Goal: Information Seeking & Learning: Get advice/opinions

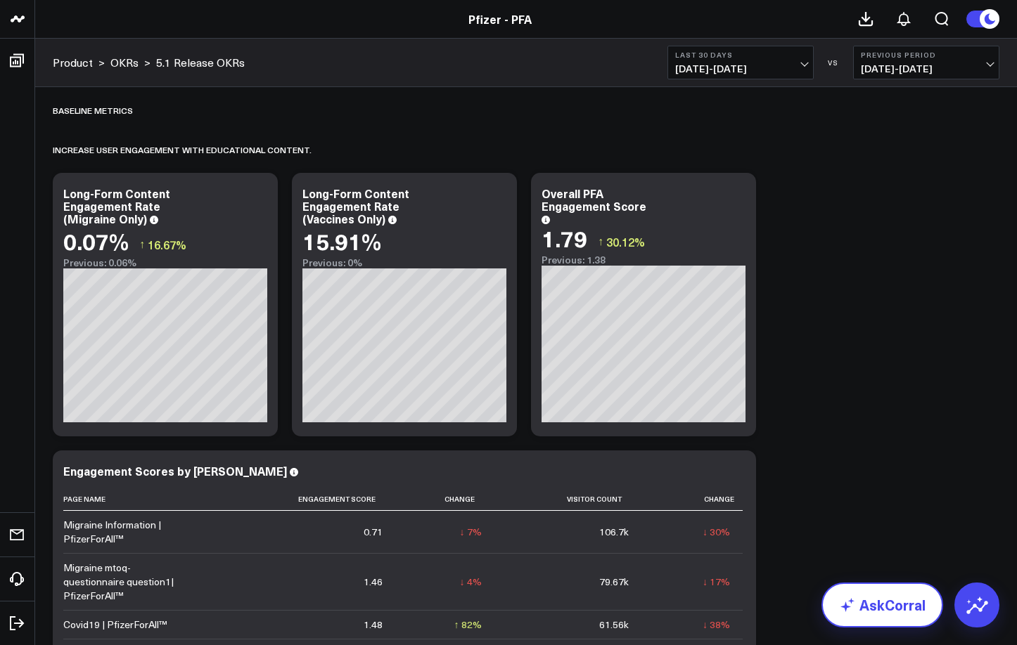
click at [896, 602] on link "AskCorral" at bounding box center [882, 605] width 122 height 45
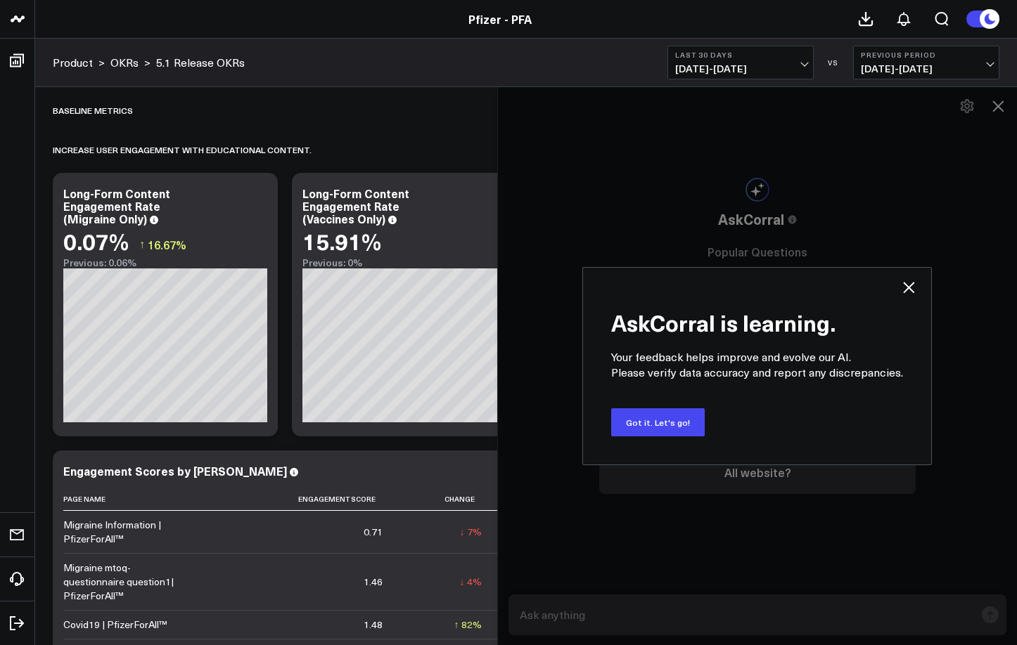
click at [908, 285] on icon at bounding box center [908, 287] width 11 height 11
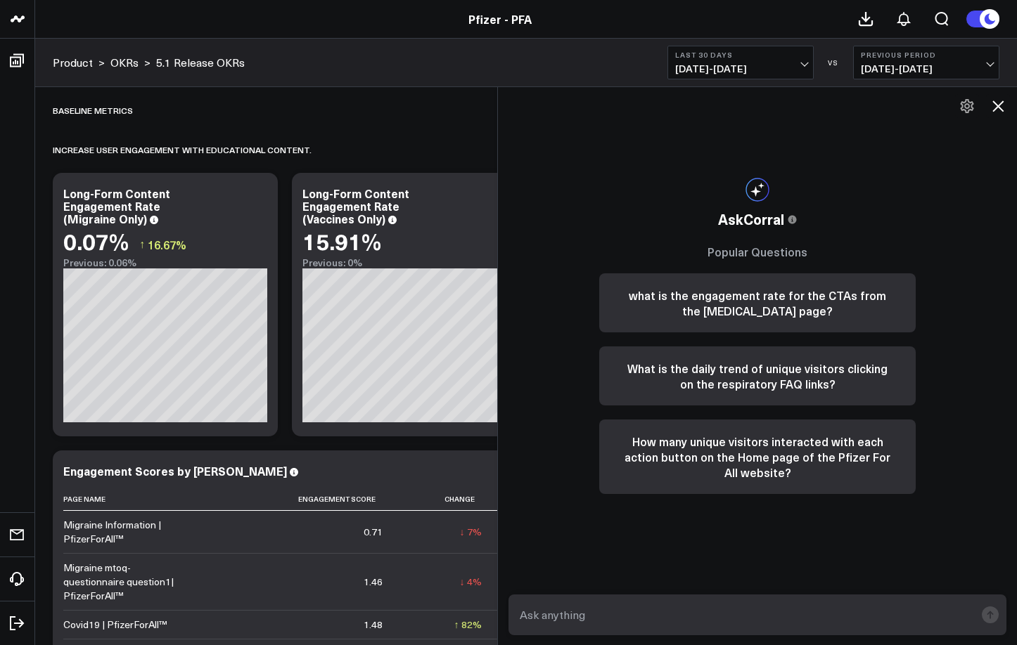
click at [612, 605] on textarea at bounding box center [745, 614] width 458 height 25
type textarea "What dashboards track HVA rate?"
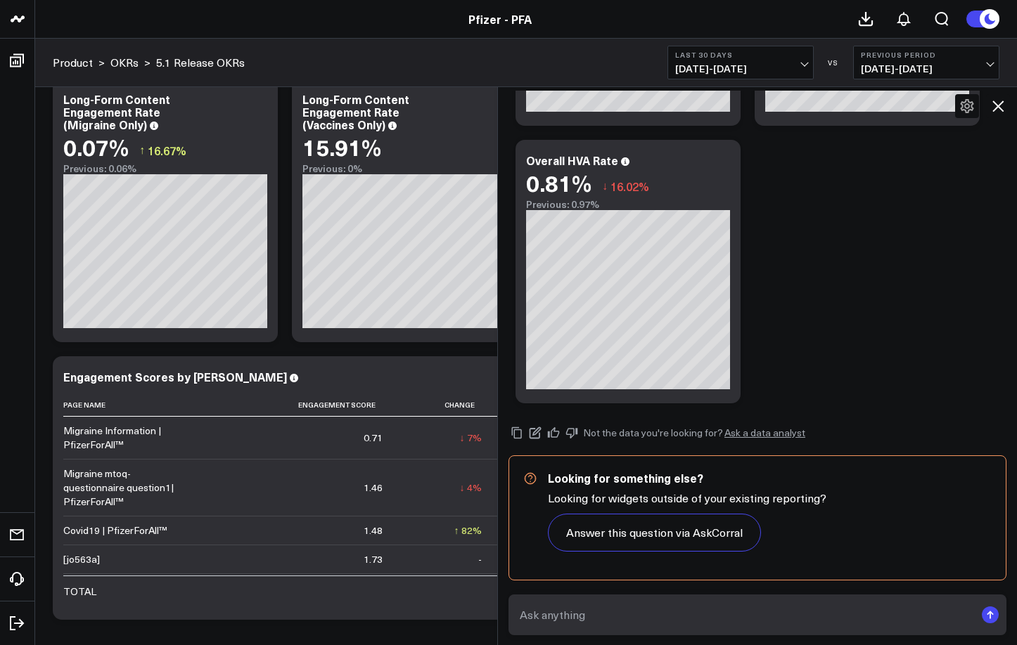
scroll to position [268, 0]
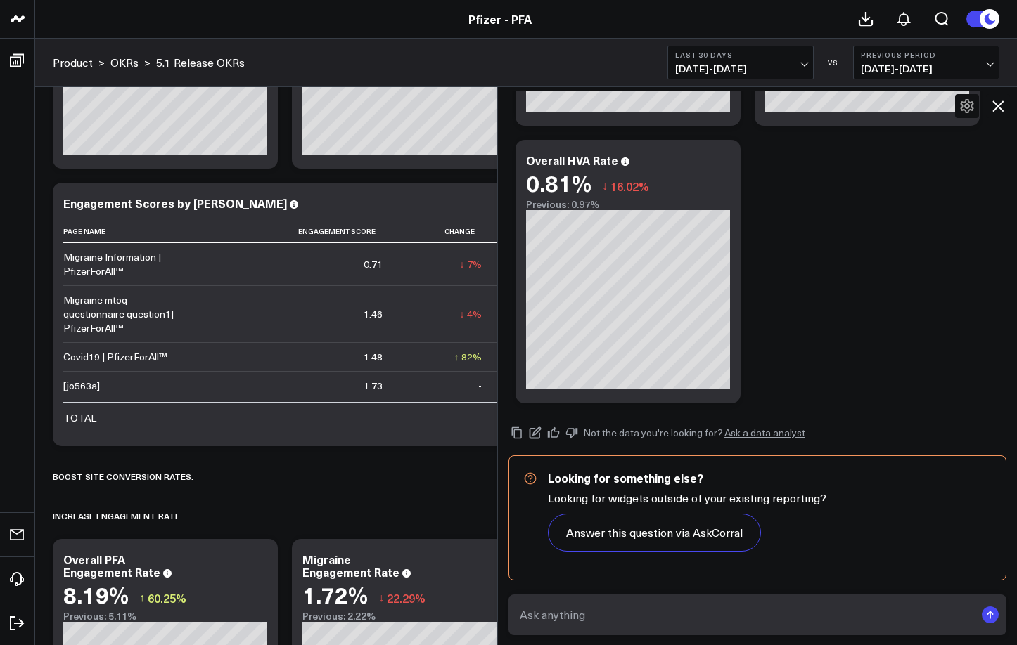
click at [561, 614] on textarea at bounding box center [745, 614] width 458 height 25
click at [550, 616] on textarea at bounding box center [745, 614] width 458 height 25
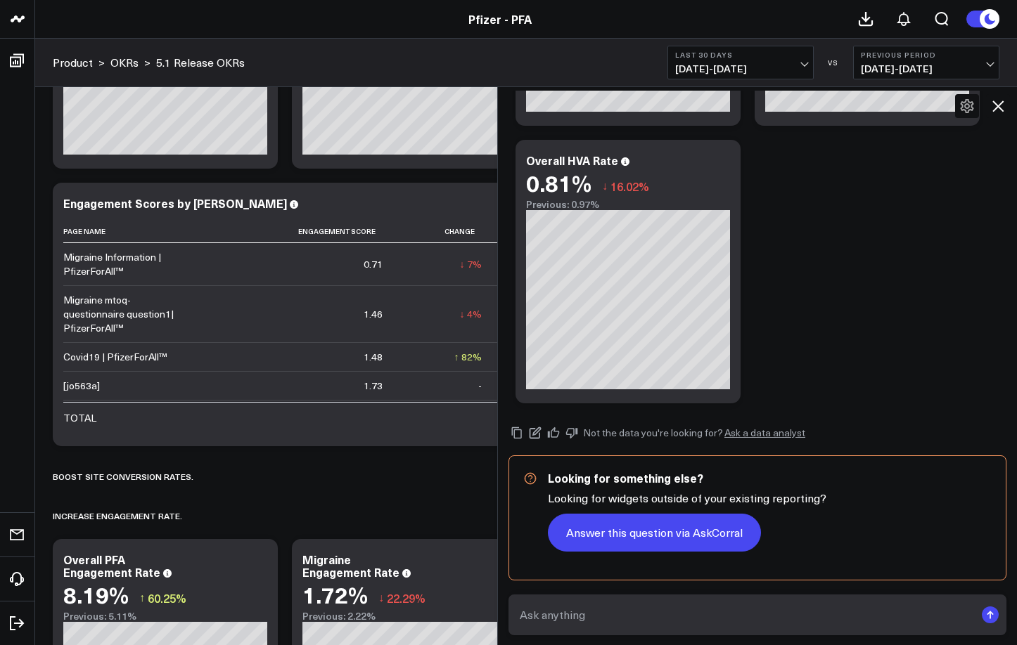
click at [616, 531] on button "Answer this question via AskCorral" at bounding box center [654, 533] width 213 height 38
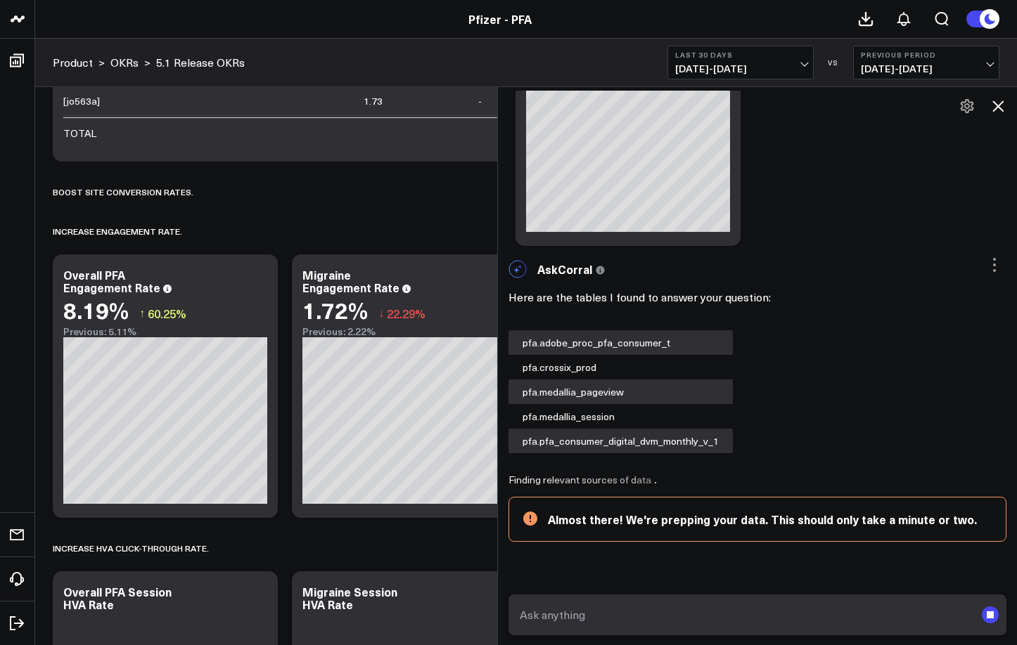
scroll to position [524, 0]
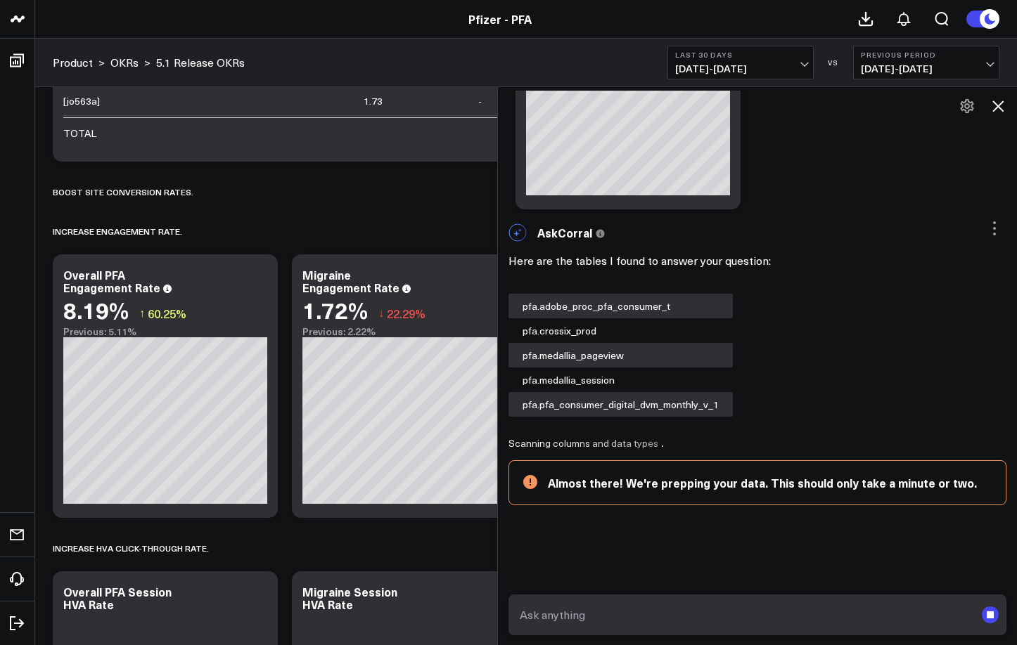
click at [988, 623] on rect "submit" at bounding box center [989, 615] width 17 height 17
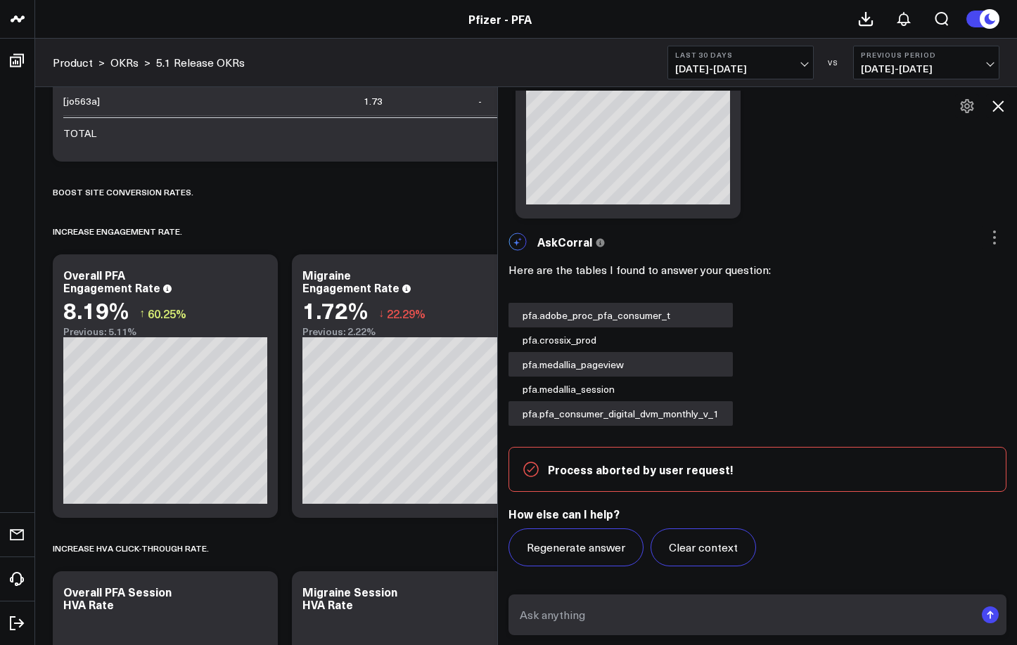
scroll to position [515, 0]
click at [997, 105] on icon at bounding box center [997, 106] width 11 height 11
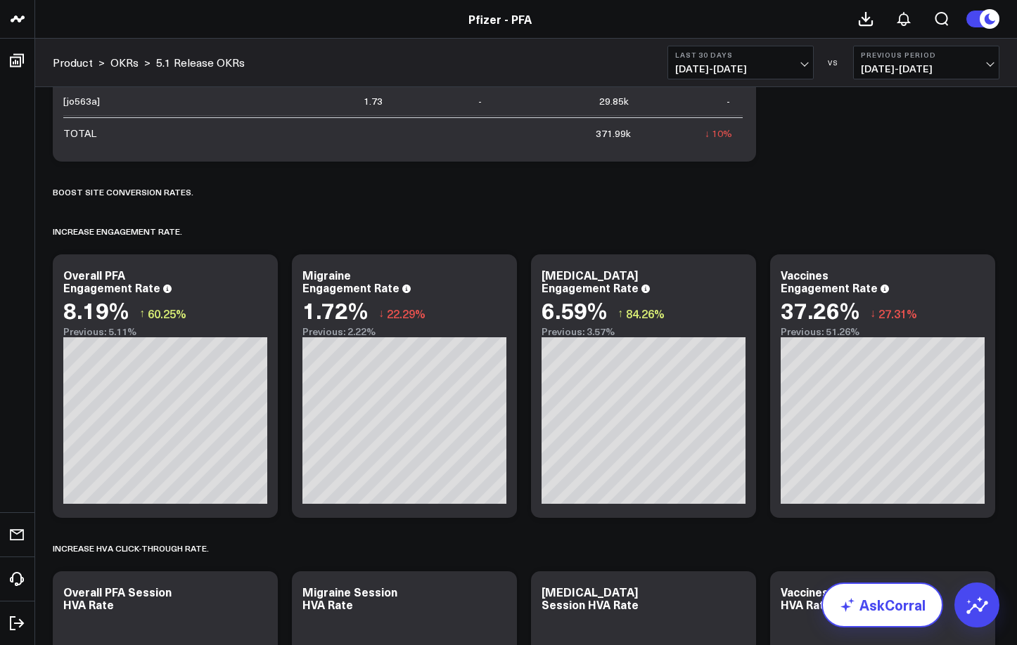
click at [894, 607] on link "AskCorral" at bounding box center [882, 605] width 122 height 45
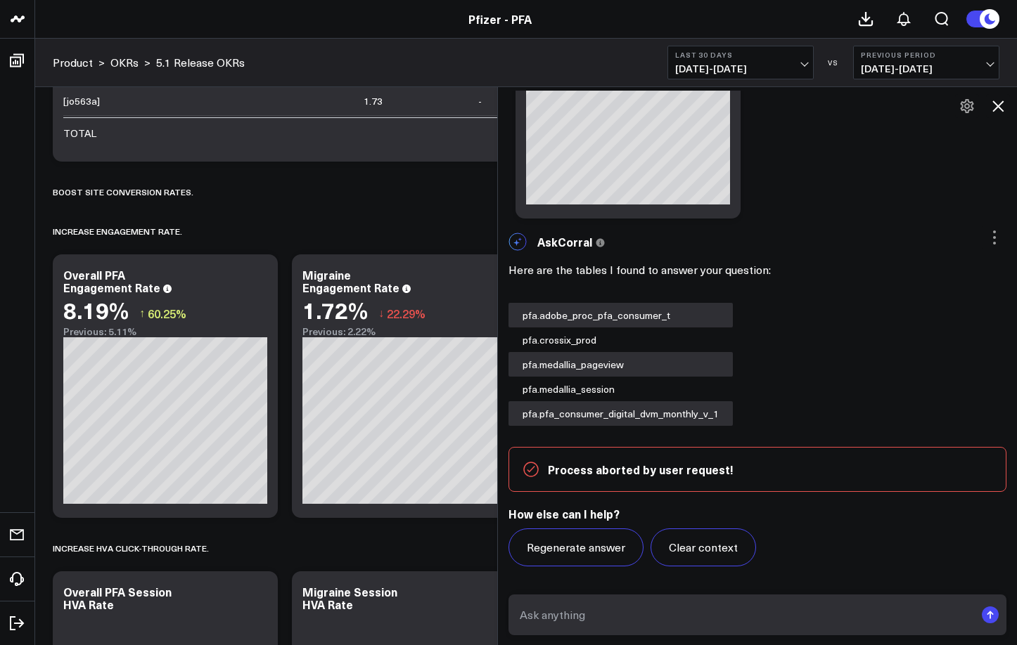
click at [563, 614] on textarea at bounding box center [745, 614] width 458 height 25
click at [598, 618] on textarea "Compare" at bounding box center [745, 614] width 458 height 25
paste textarea "https://www.pfizerforall.com/vaccines/education/"
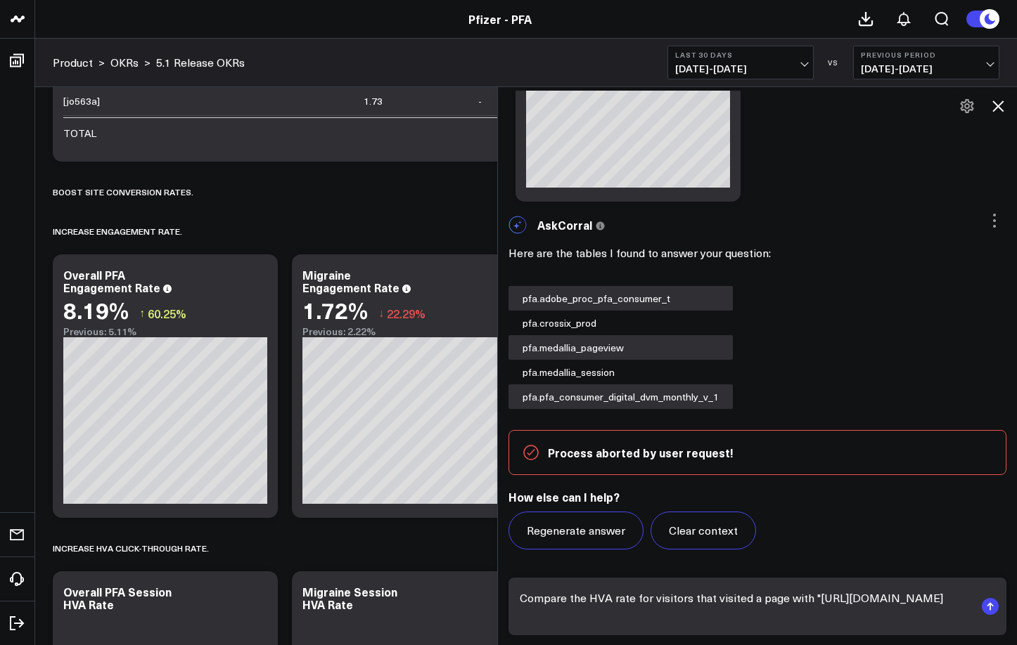
click at [672, 614] on textarea "Compare the HVA rate for visitors that visited a page with "https://www.pfizerf…" at bounding box center [745, 607] width 458 height 42
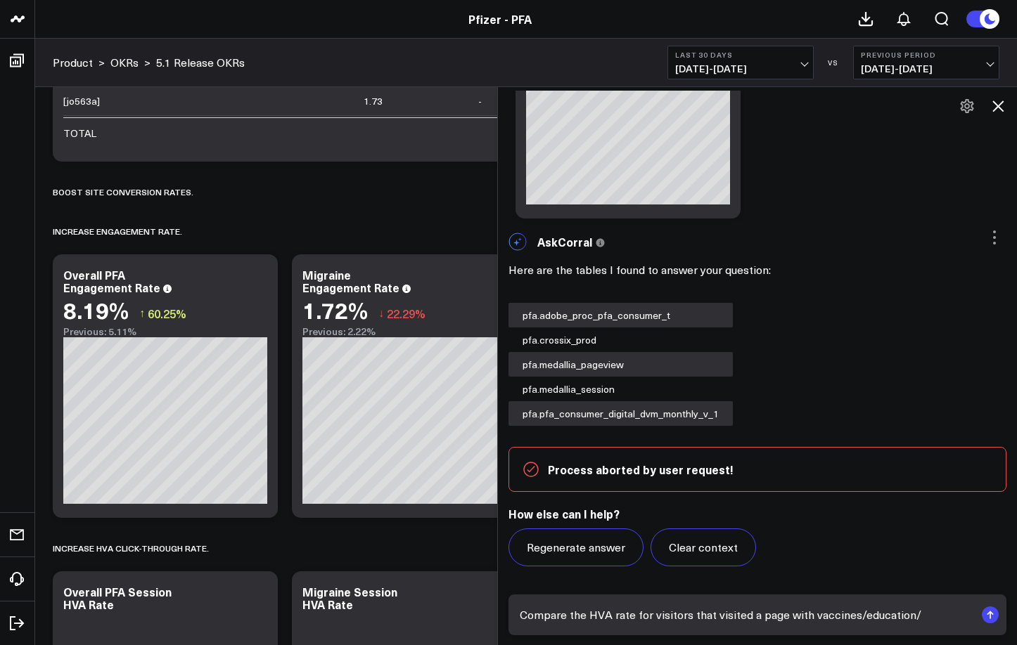
click at [806, 619] on textarea "Compare the HVA rate for visitors that visited a page with vaccines/education/" at bounding box center [745, 614] width 458 height 25
click at [807, 616] on textarea "Compare the HVA rate for visitors that visited a page with "vaccines/education"" at bounding box center [745, 614] width 458 height 25
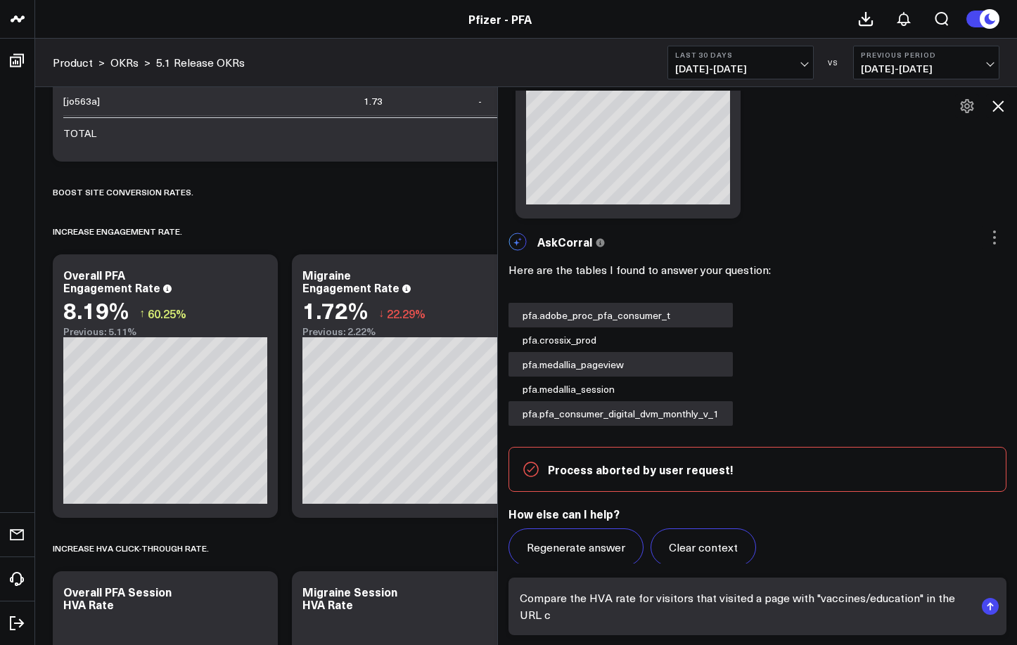
scroll to position [531, 0]
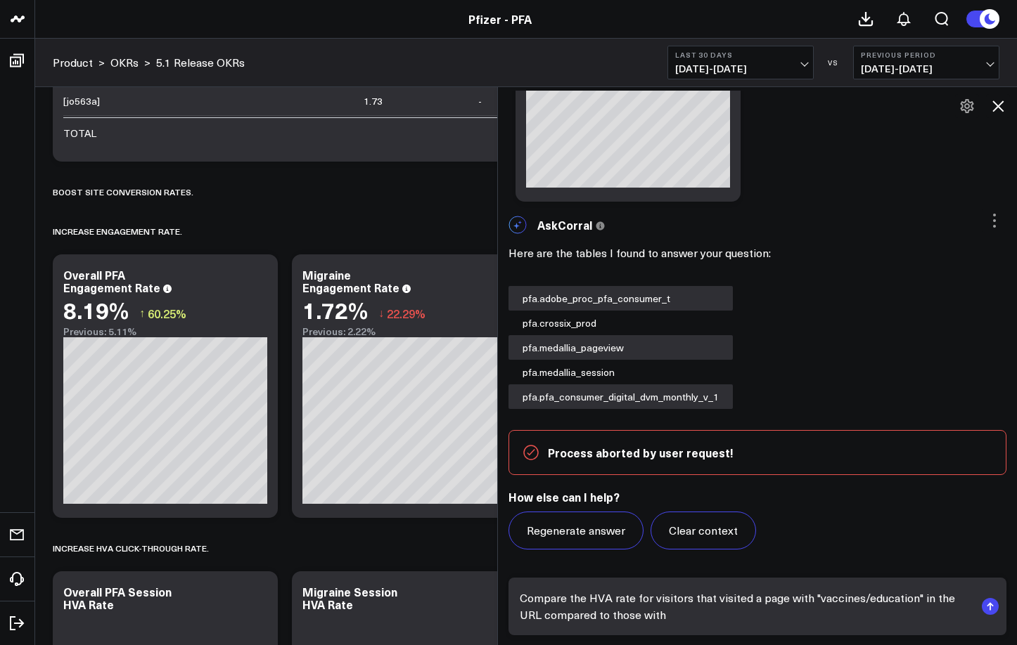
paste textarea ""vaccines/education""
click at [760, 617] on textarea "Compare the HVA rate for visitors that visited a page with "vaccines/education"…" at bounding box center [745, 607] width 458 height 42
click at [669, 616] on textarea "Compare the HVA rate for visitors that visited a page with "vaccines/education"…" at bounding box center [745, 607] width 458 height 42
type textarea "Compare the HVA rate for visitors that visited a page with "vaccines/education"…"
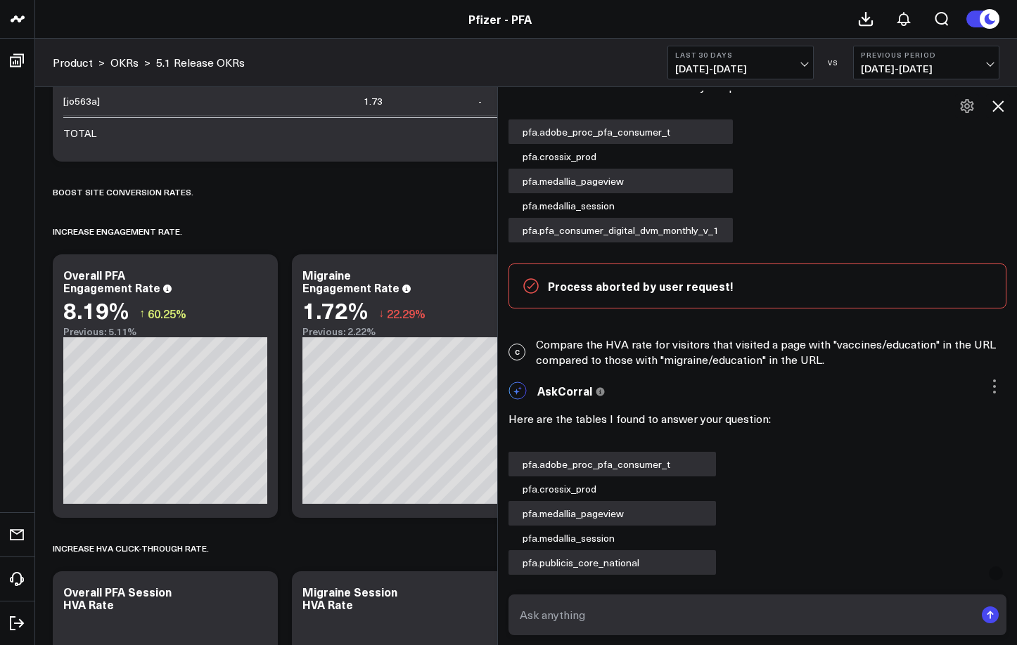
scroll to position [697, 0]
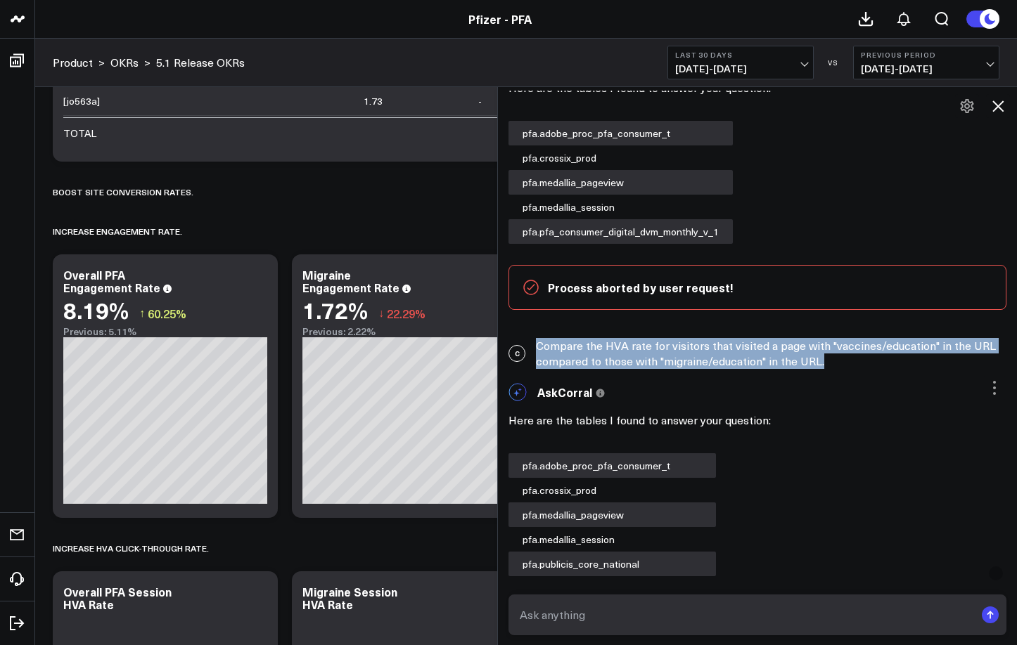
drag, startPoint x: 536, startPoint y: 347, endPoint x: 836, endPoint y: 366, distance: 300.7
click at [836, 366] on div "C Compare the HVA rate for visitors that visited a page with "vaccines/educatio…" at bounding box center [757, 353] width 519 height 45
copy div "Compare the HVA rate for visitors that visited a page with "vaccines/education"…"
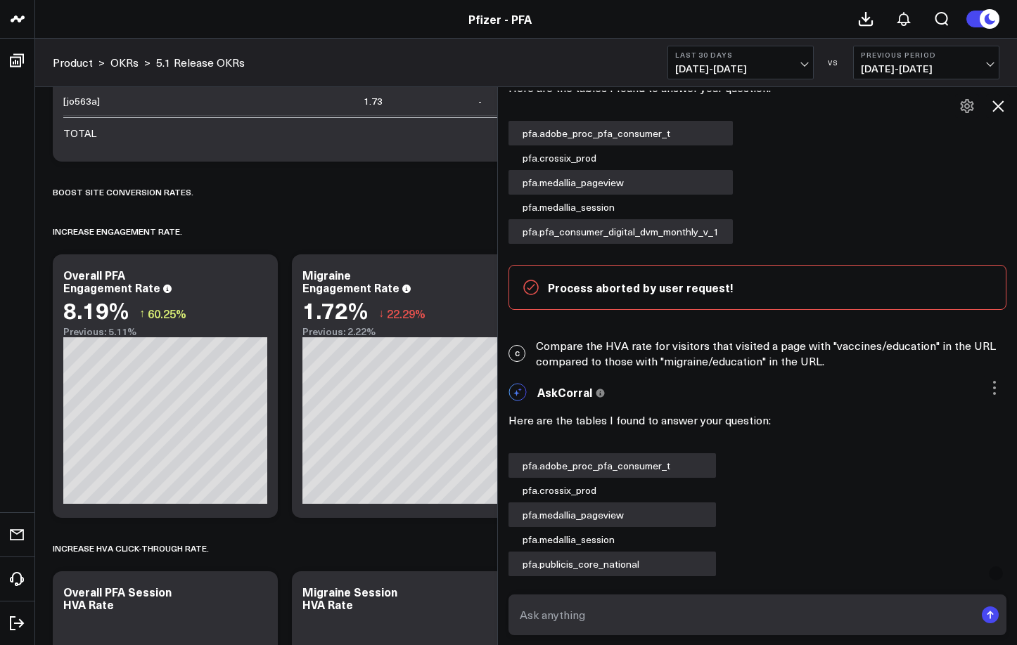
click at [536, 623] on textarea at bounding box center [745, 614] width 458 height 25
type textarea "Create audiences"
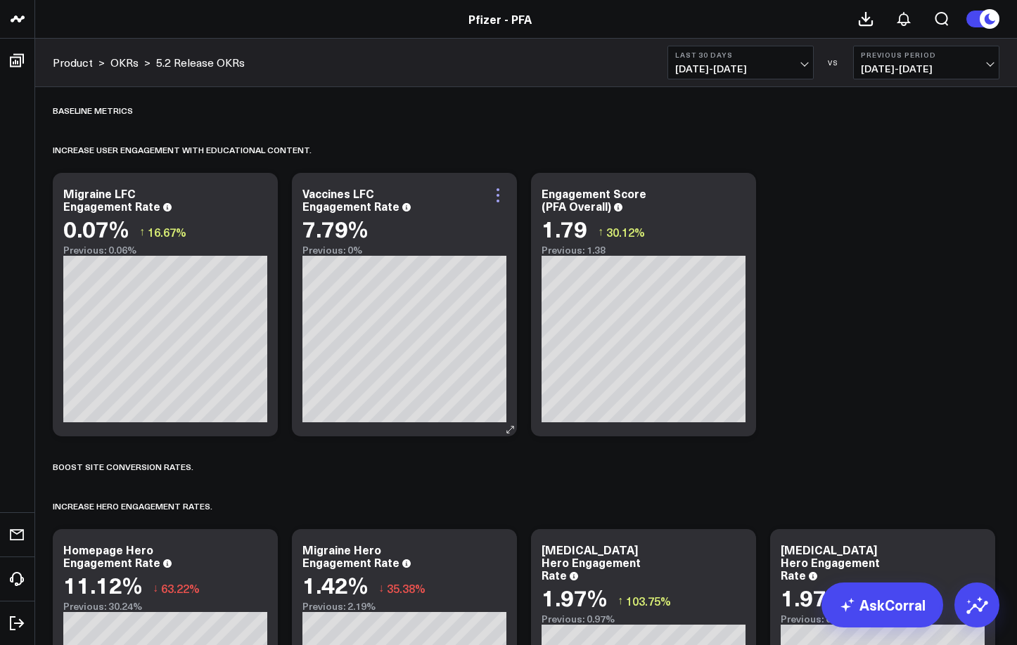
click at [491, 191] on icon at bounding box center [497, 195] width 17 height 17
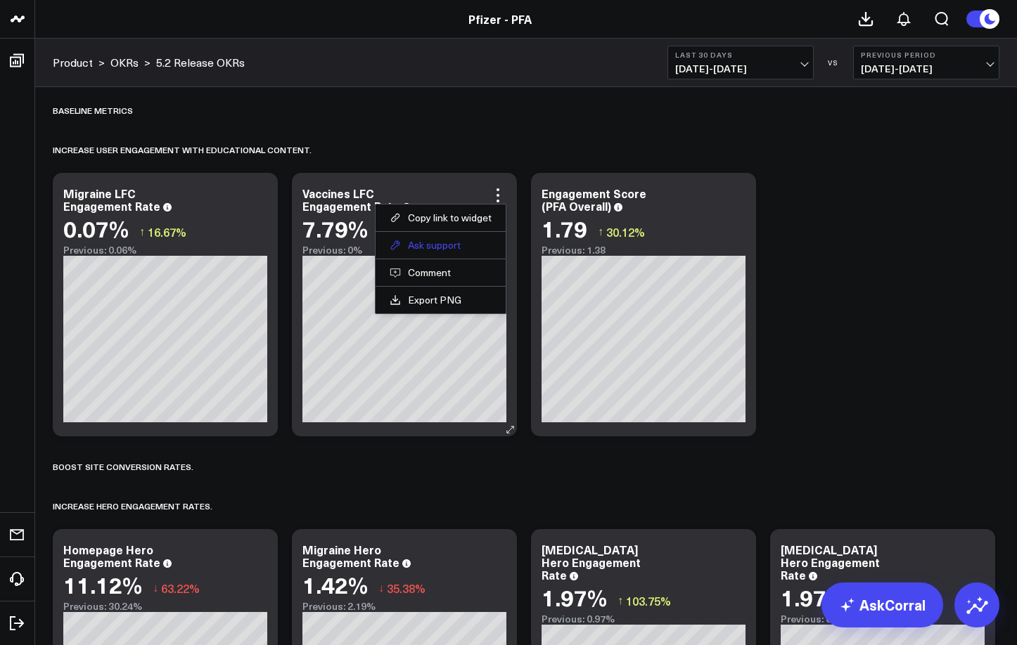
click at [426, 244] on button "Ask support" at bounding box center [440, 245] width 102 height 13
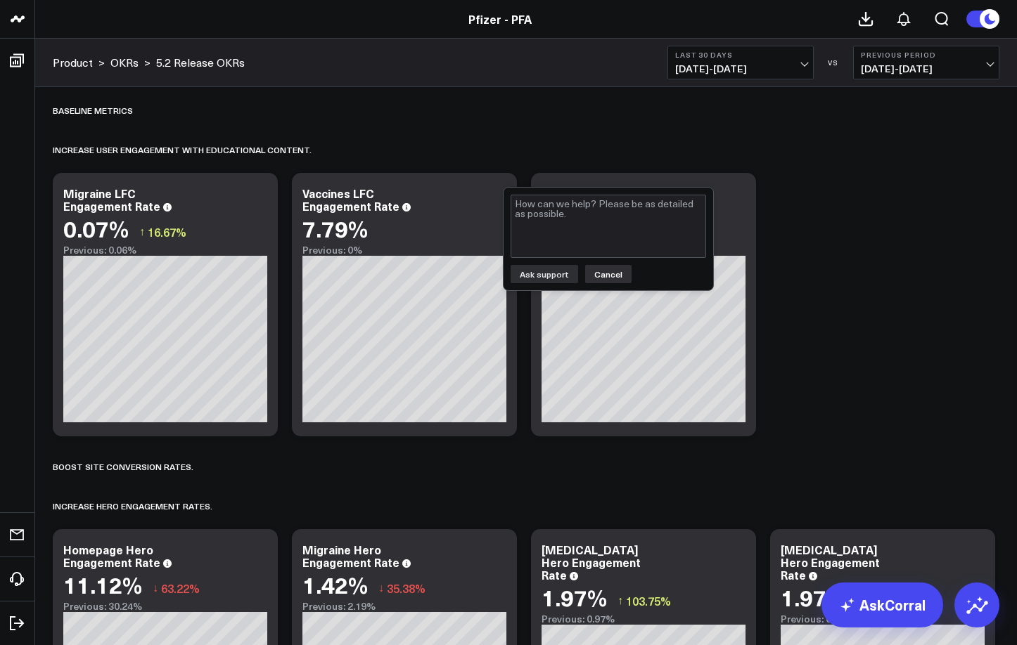
click at [612, 276] on button "Cancel" at bounding box center [608, 274] width 46 height 18
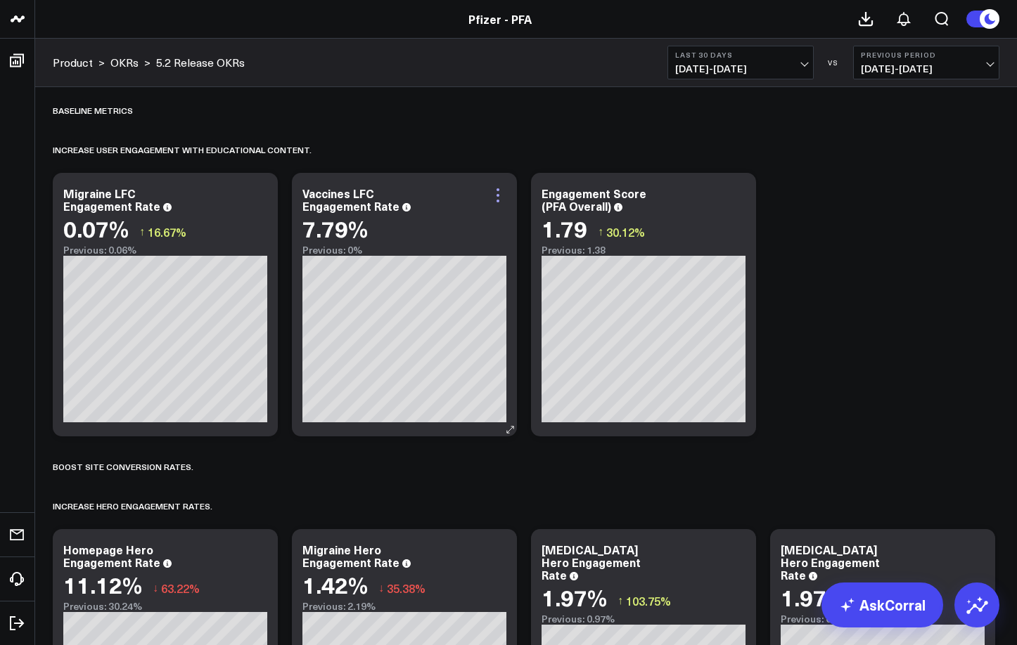
click at [500, 194] on icon at bounding box center [497, 195] width 17 height 17
click at [420, 153] on div "Increase user engagement with educational content.​" at bounding box center [526, 150] width 946 height 32
click at [124, 115] on div "Baseline metrics" at bounding box center [93, 110] width 80 height 32
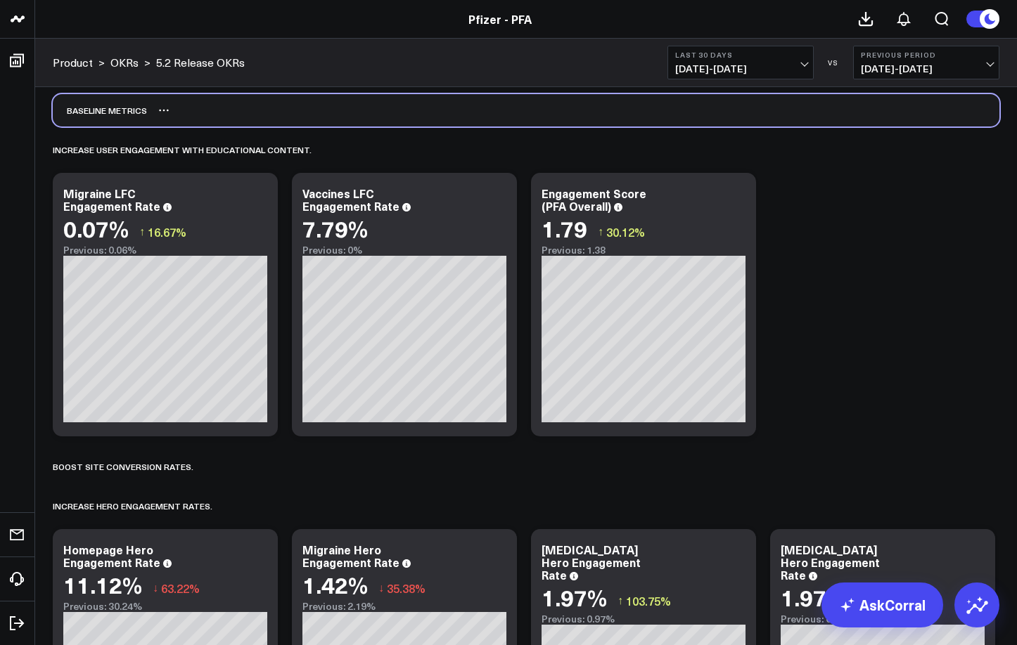
click at [160, 111] on div "Baseline metrics" at bounding box center [526, 110] width 946 height 32
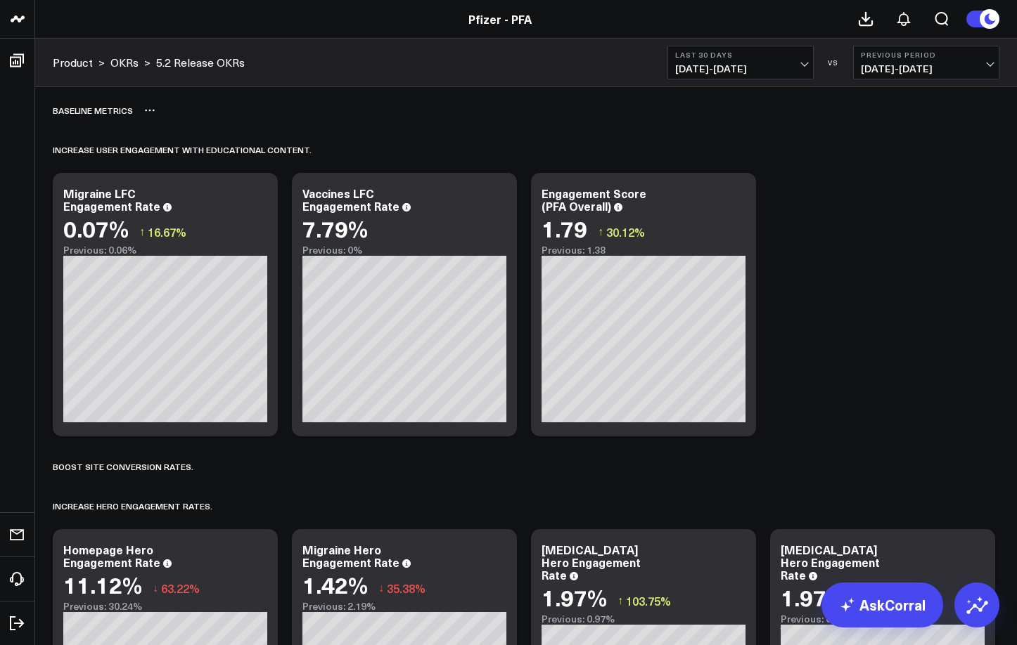
click at [151, 110] on icon at bounding box center [149, 110] width 11 height 11
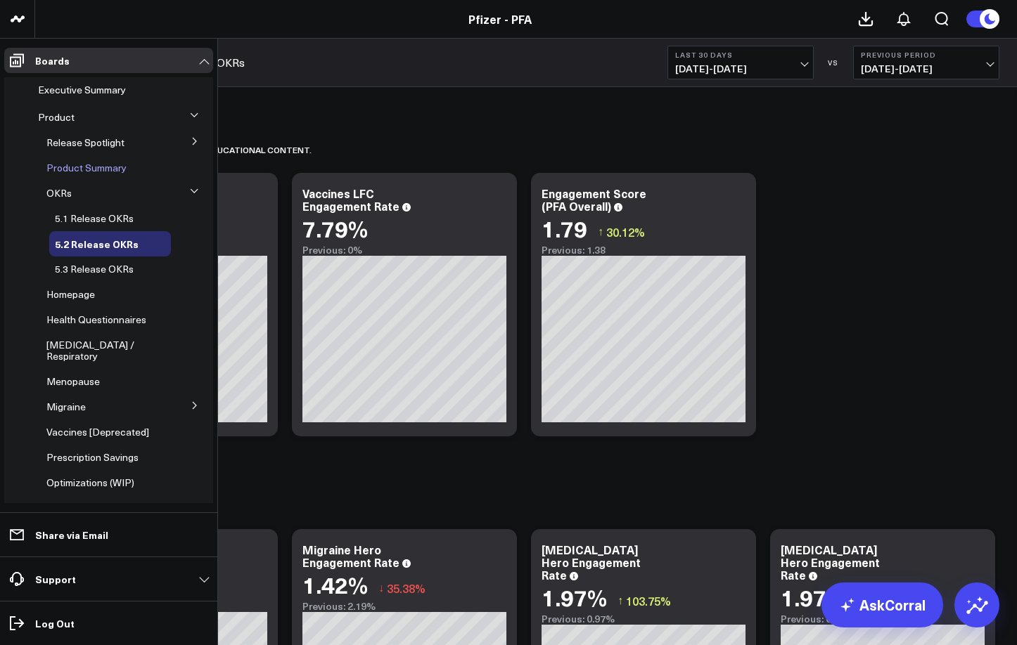
click at [75, 165] on span "Product Summary" at bounding box center [86, 167] width 80 height 13
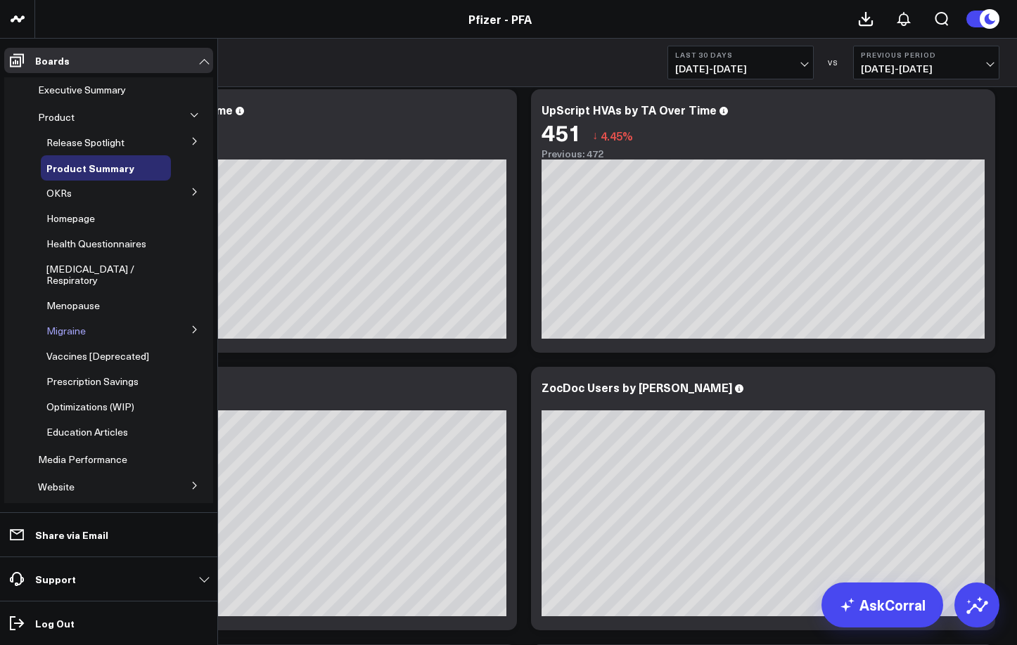
click at [57, 324] on span "Migraine" at bounding box center [65, 330] width 39 height 13
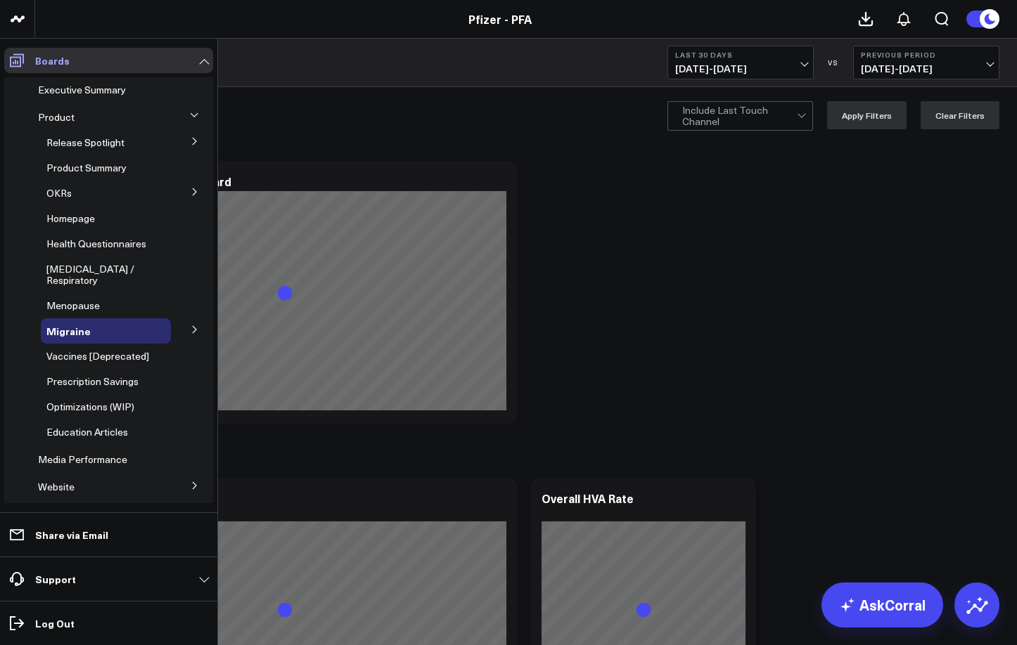
click at [12, 54] on icon at bounding box center [16, 60] width 17 height 17
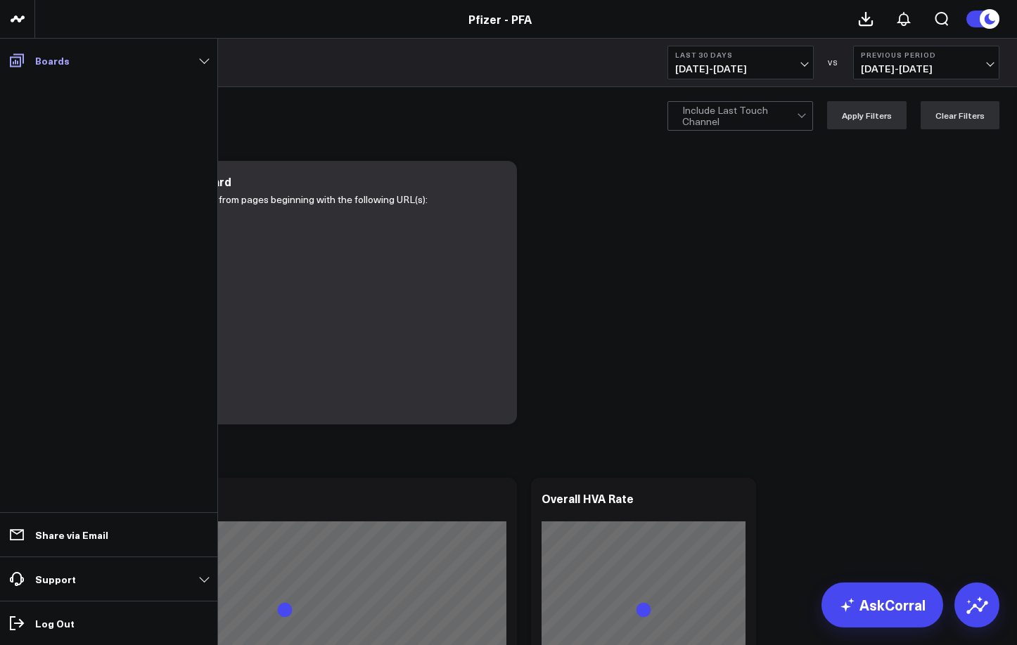
click at [12, 54] on icon at bounding box center [16, 60] width 17 height 17
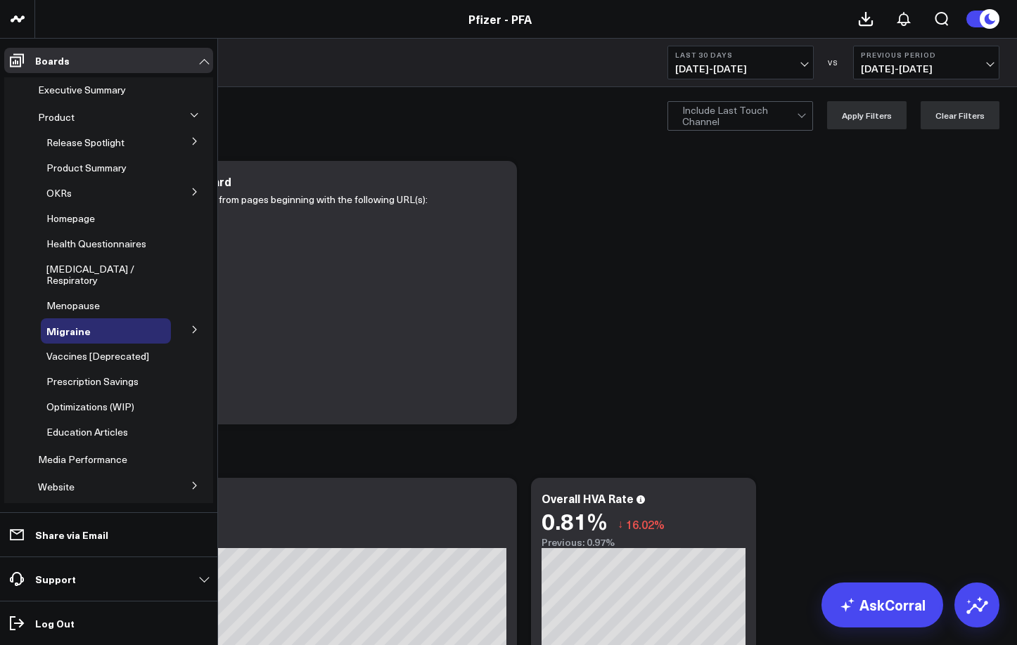
click at [191, 140] on icon at bounding box center [195, 141] width 8 height 8
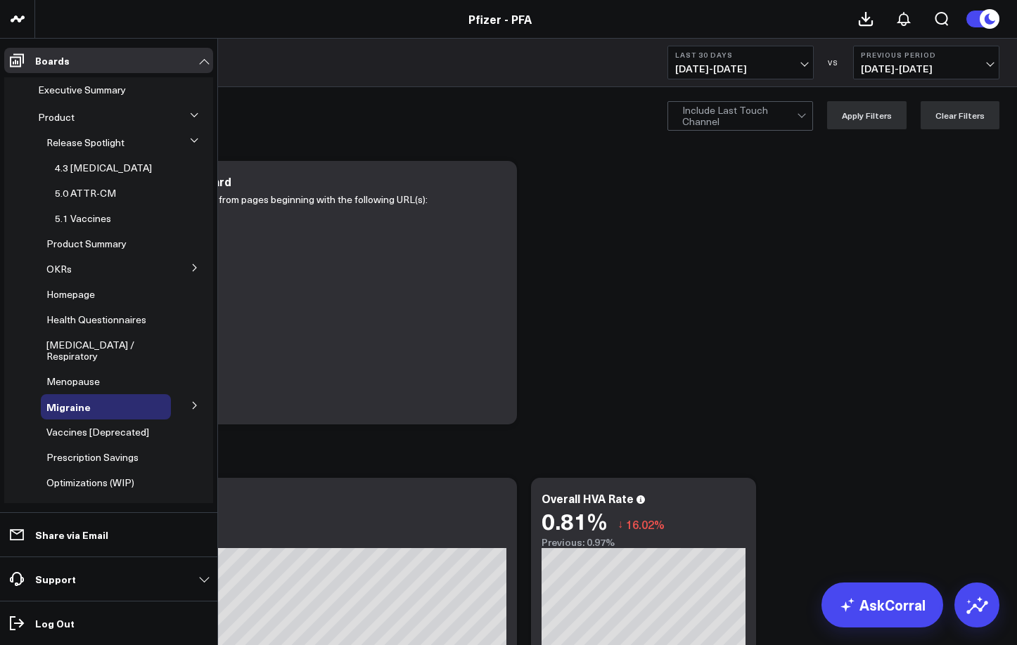
click at [191, 140] on button at bounding box center [194, 140] width 21 height 37
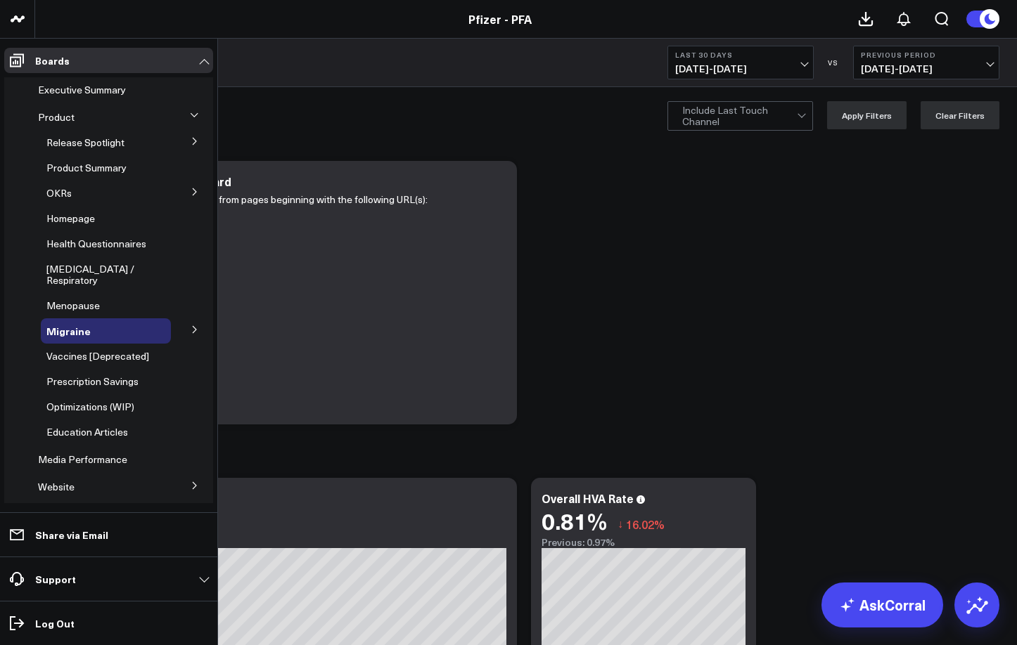
click at [191, 140] on icon at bounding box center [195, 141] width 8 height 8
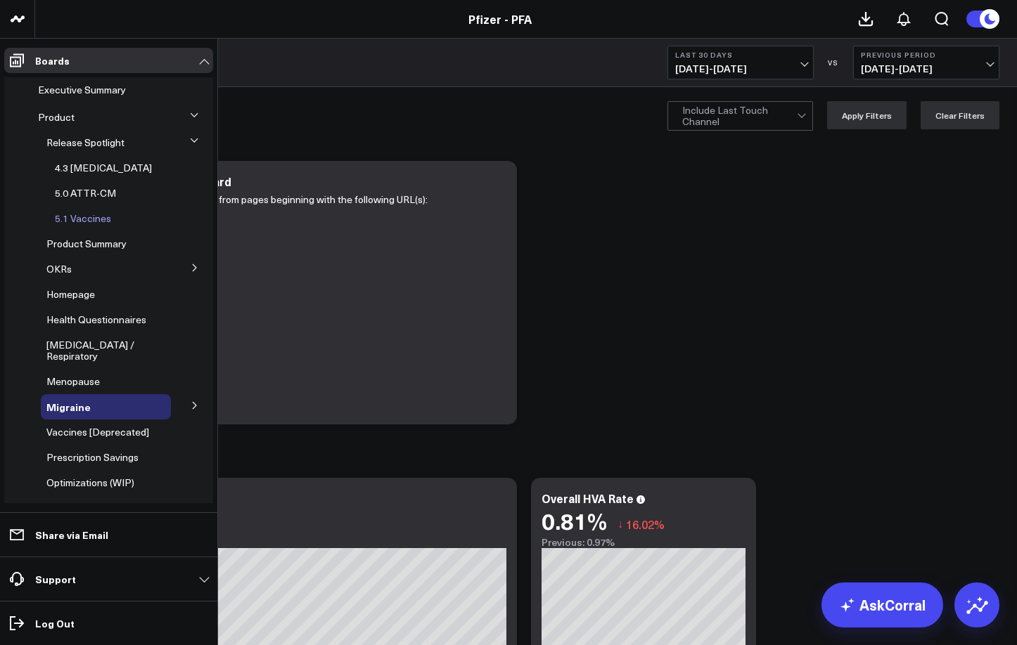
click at [82, 223] on span "5.1 Vaccines" at bounding box center [83, 218] width 56 height 13
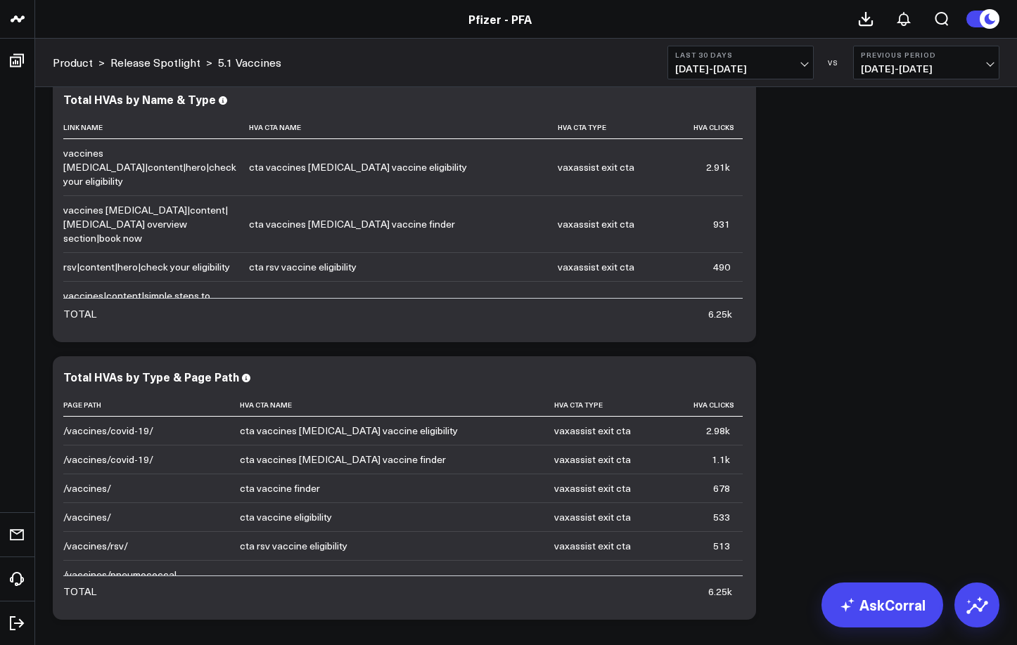
scroll to position [4600, 0]
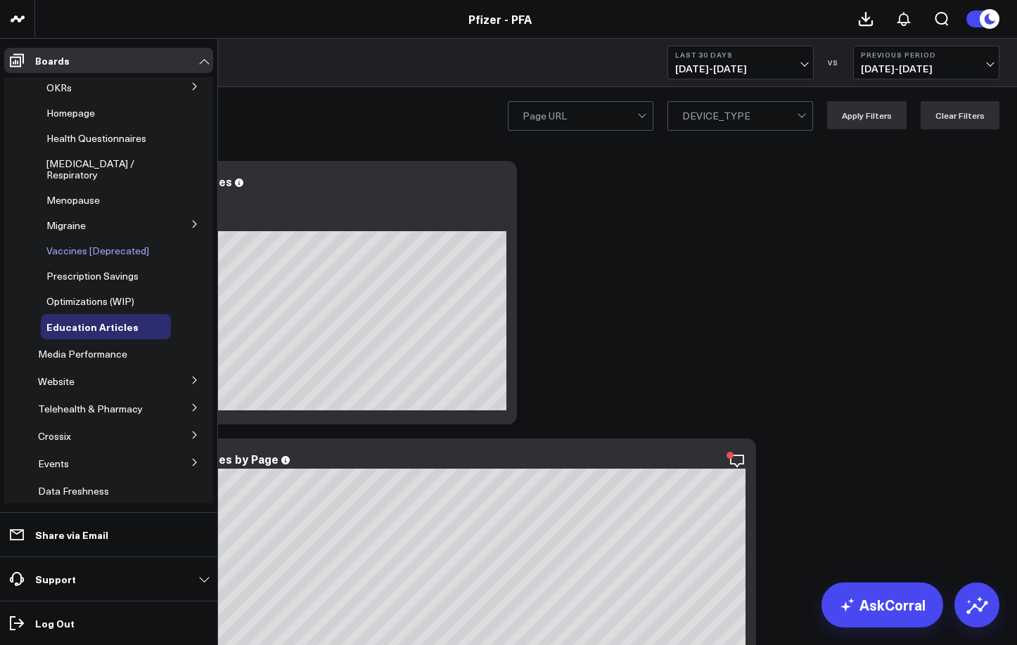
scroll to position [112, 0]
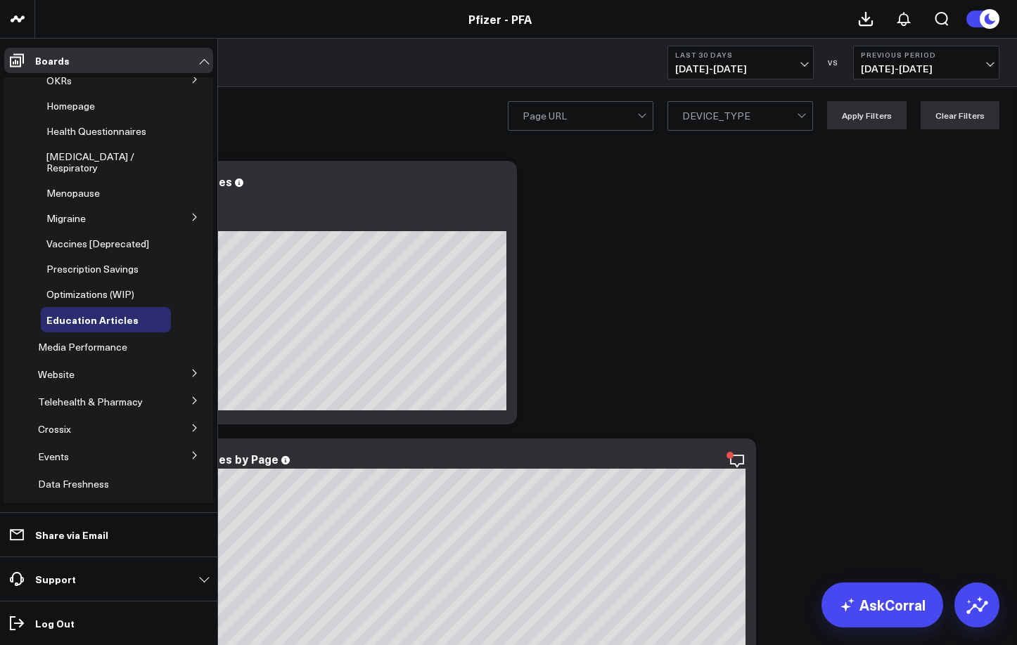
click at [62, 368] on span "Website" at bounding box center [56, 374] width 37 height 13
click at [191, 369] on icon at bounding box center [195, 373] width 8 height 8
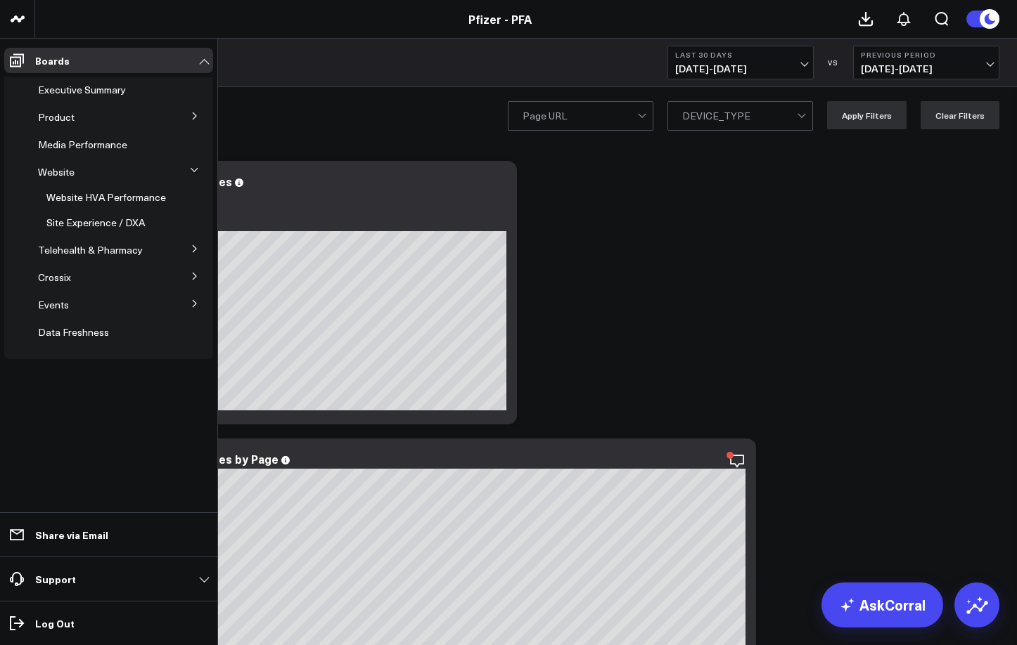
scroll to position [0, 0]
click at [71, 198] on span "Website HVA Performance" at bounding box center [106, 197] width 120 height 13
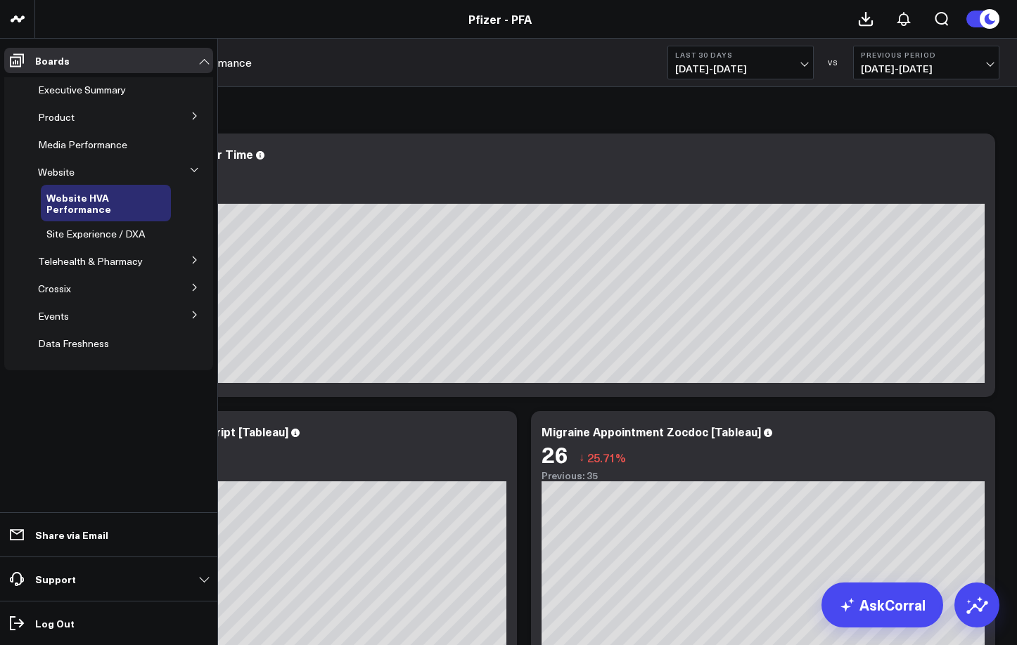
click at [192, 114] on icon at bounding box center [195, 116] width 8 height 8
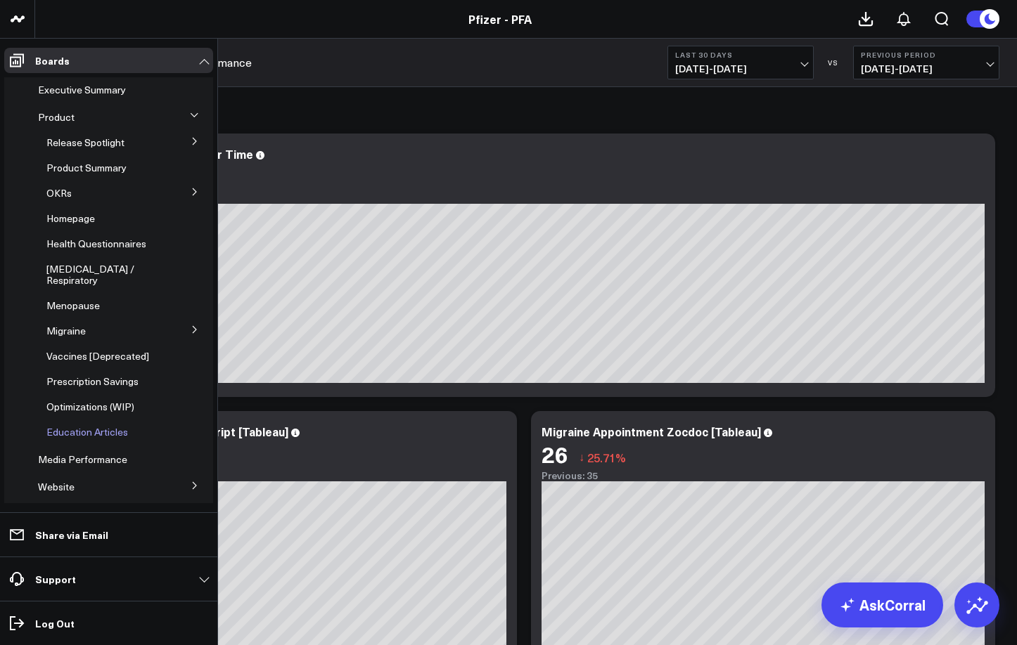
click at [79, 425] on span "Education Articles" at bounding box center [87, 431] width 82 height 13
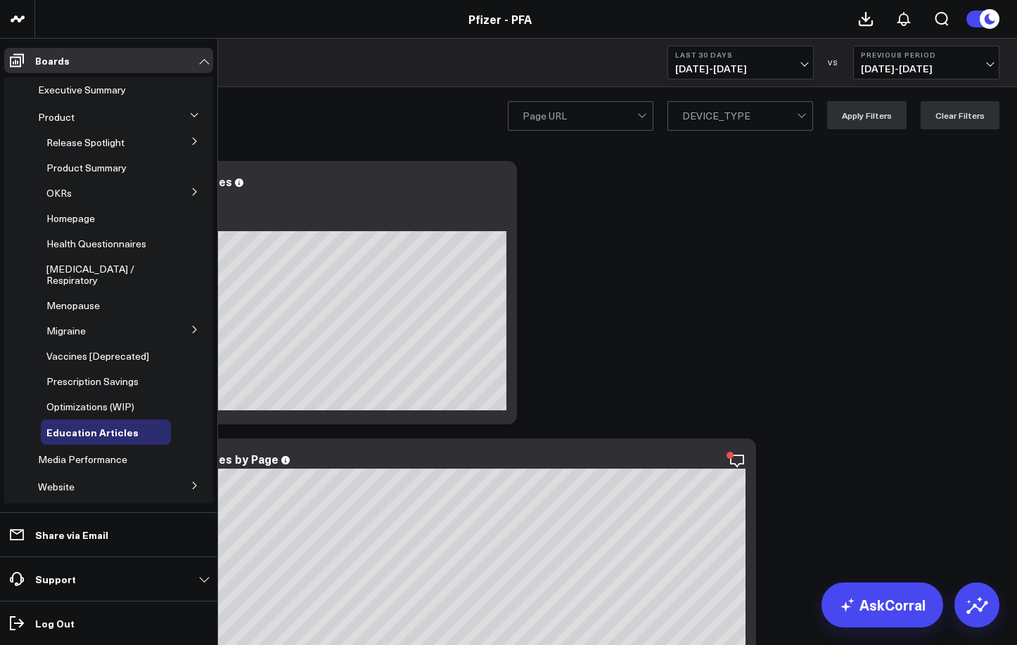
click at [191, 195] on icon at bounding box center [195, 192] width 8 height 8
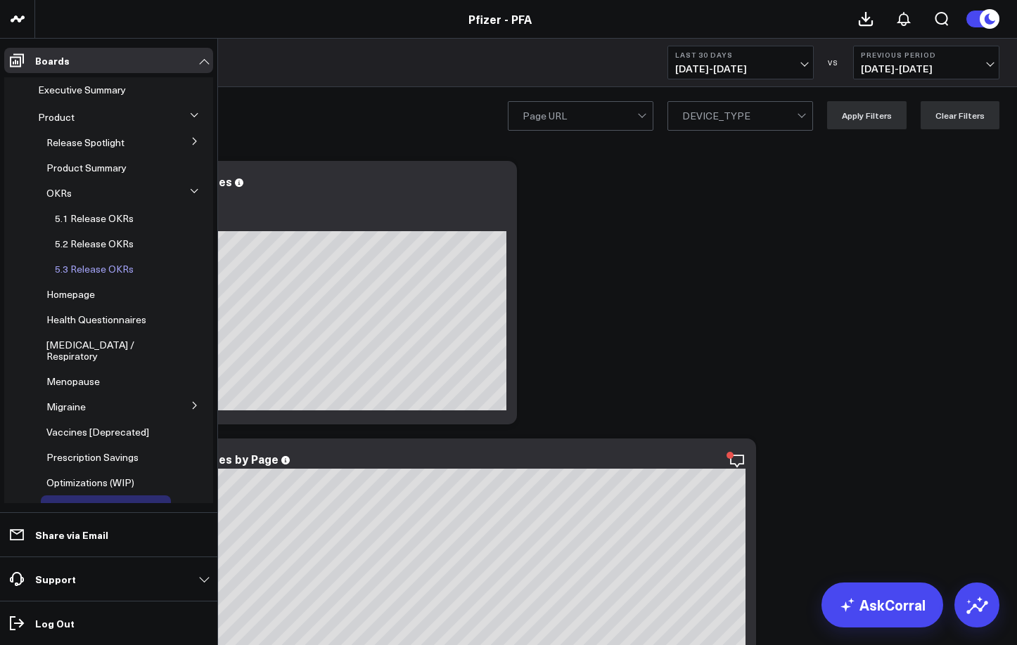
click at [79, 269] on span "5.3 Release OKRs" at bounding box center [94, 268] width 79 height 13
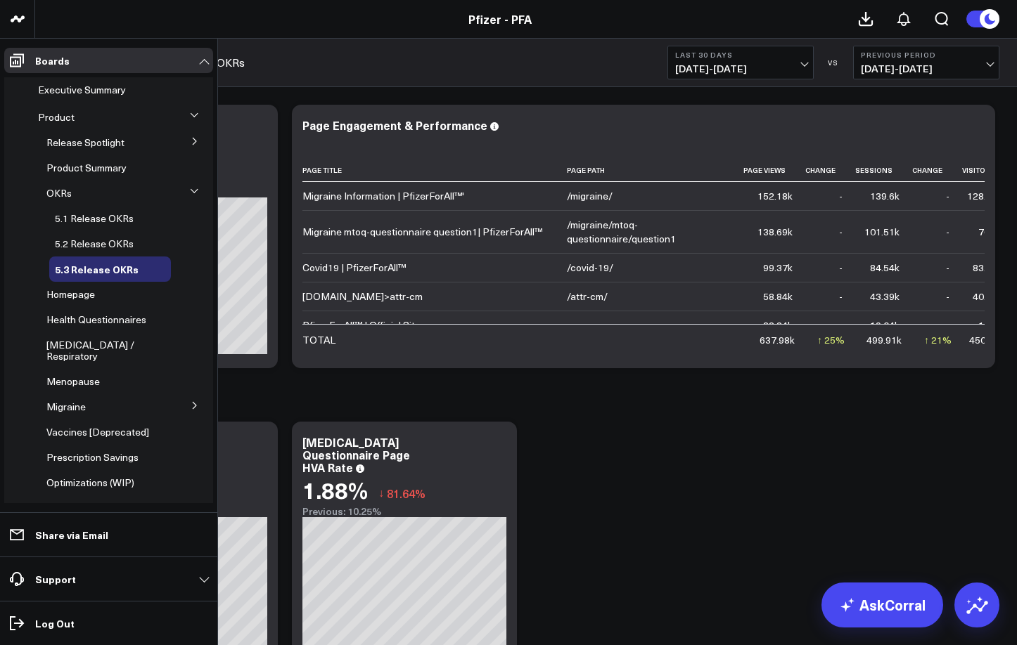
click at [193, 143] on icon at bounding box center [195, 141] width 4 height 7
click at [70, 218] on span "5.1 Vaccines" at bounding box center [83, 218] width 56 height 13
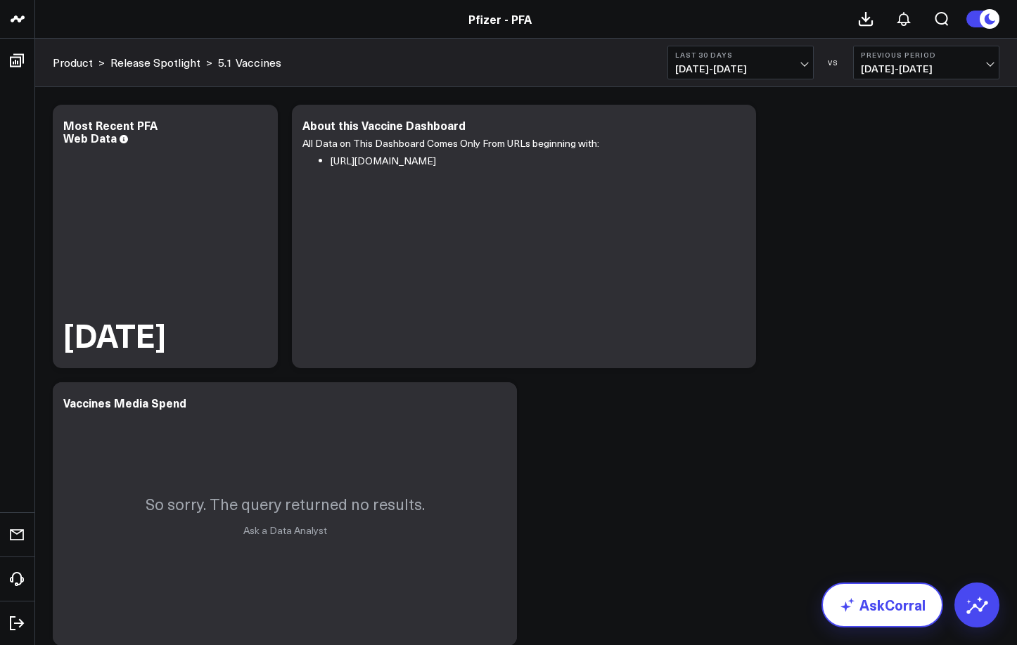
click at [874, 609] on link "AskCorral" at bounding box center [882, 605] width 122 height 45
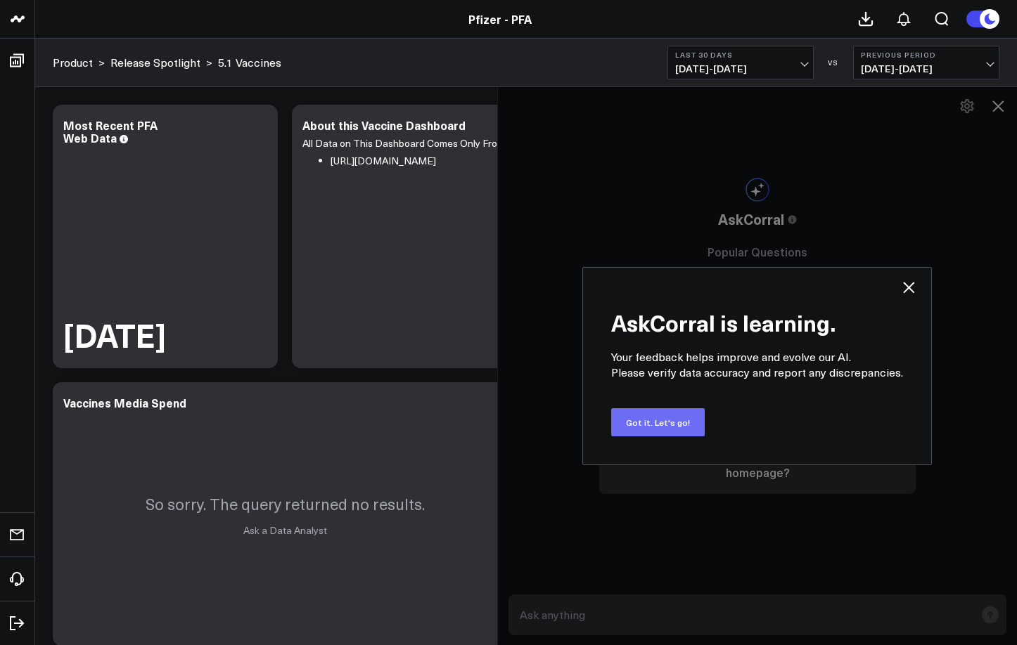
click at [653, 422] on button "Got it. Let's go!" at bounding box center [657, 422] width 93 height 28
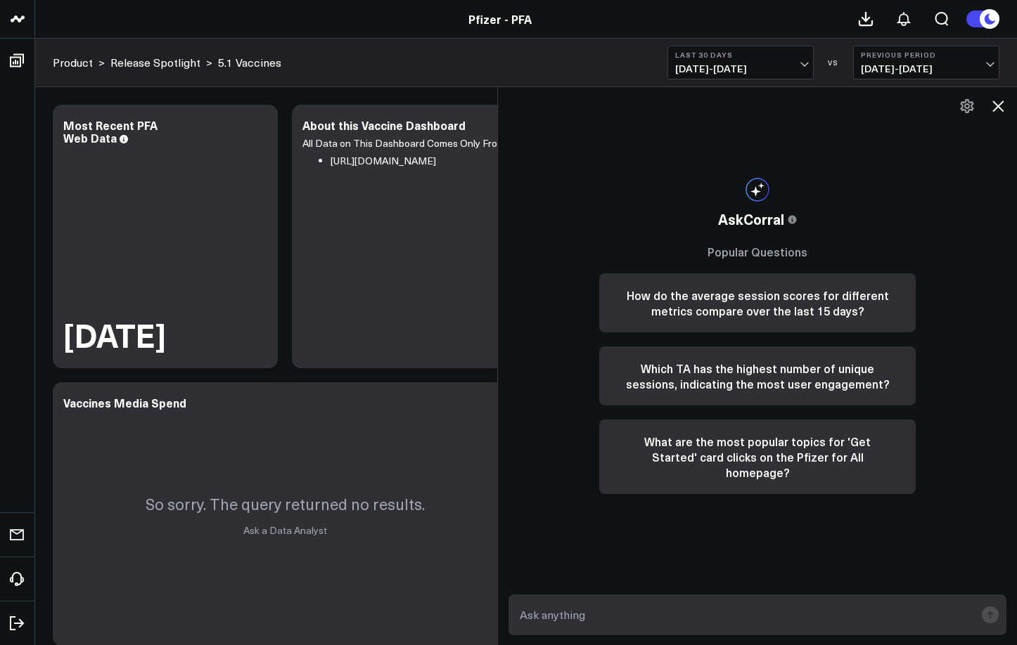
click at [1001, 110] on icon at bounding box center [997, 106] width 11 height 11
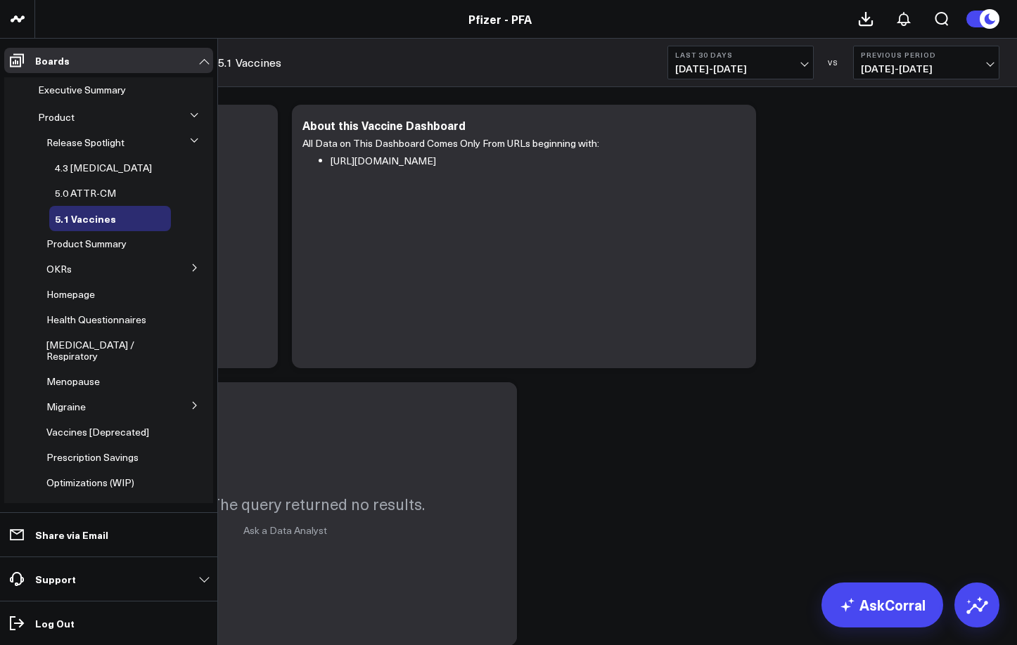
click at [191, 116] on icon at bounding box center [194, 115] width 7 height 4
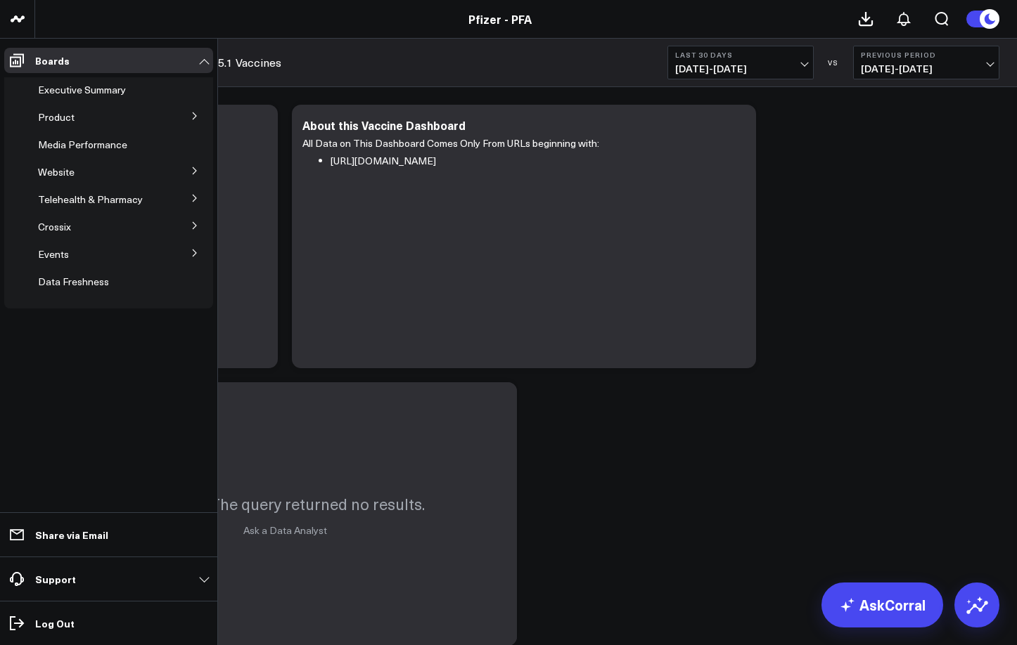
click at [187, 116] on button at bounding box center [194, 115] width 37 height 21
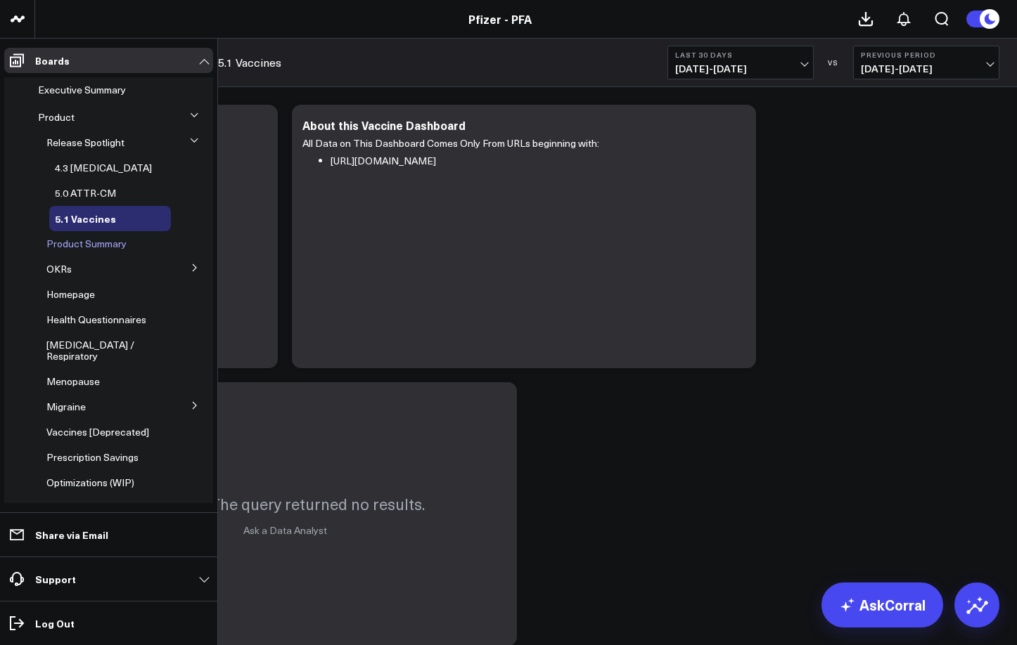
click at [89, 246] on span "Product Summary" at bounding box center [86, 243] width 80 height 13
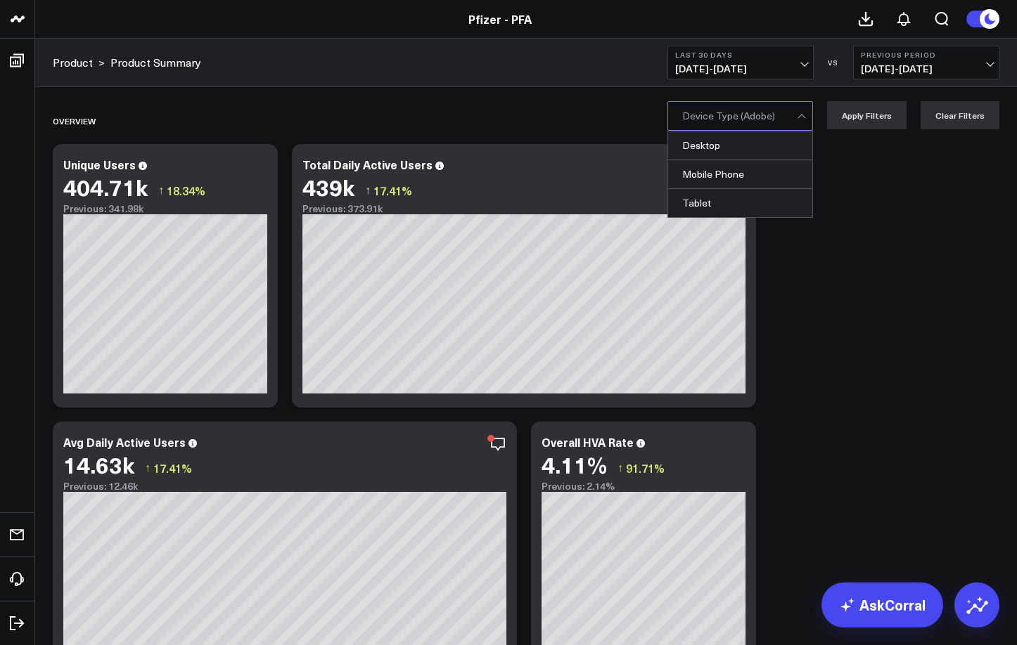
click at [743, 120] on div at bounding box center [739, 116] width 115 height 28
click at [611, 129] on div "Overview" at bounding box center [445, 121] width 785 height 32
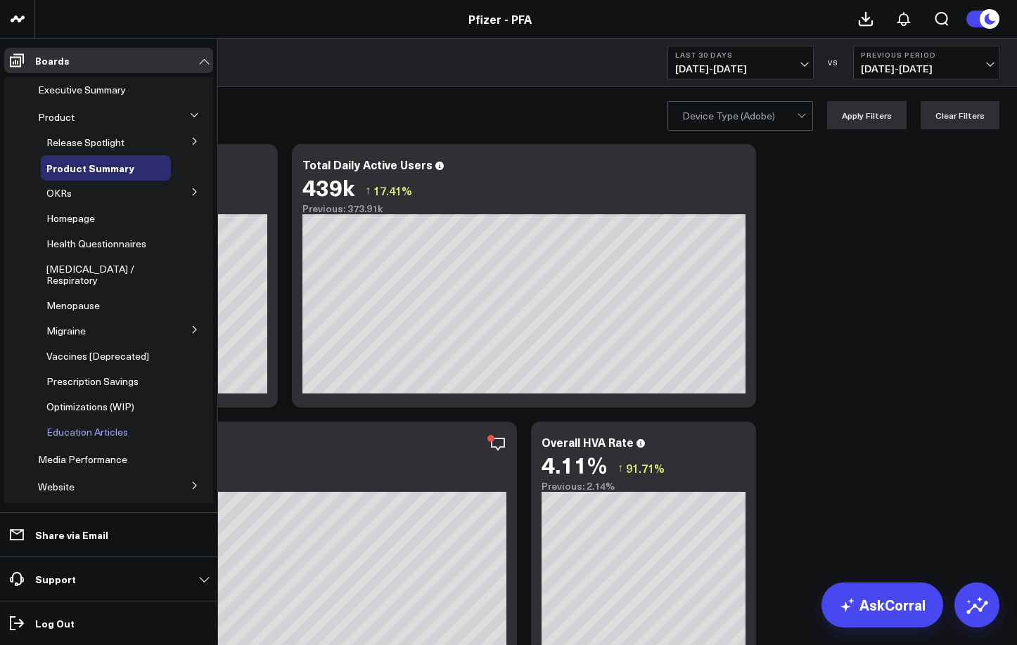
click at [78, 425] on span "Education Articles" at bounding box center [87, 431] width 82 height 13
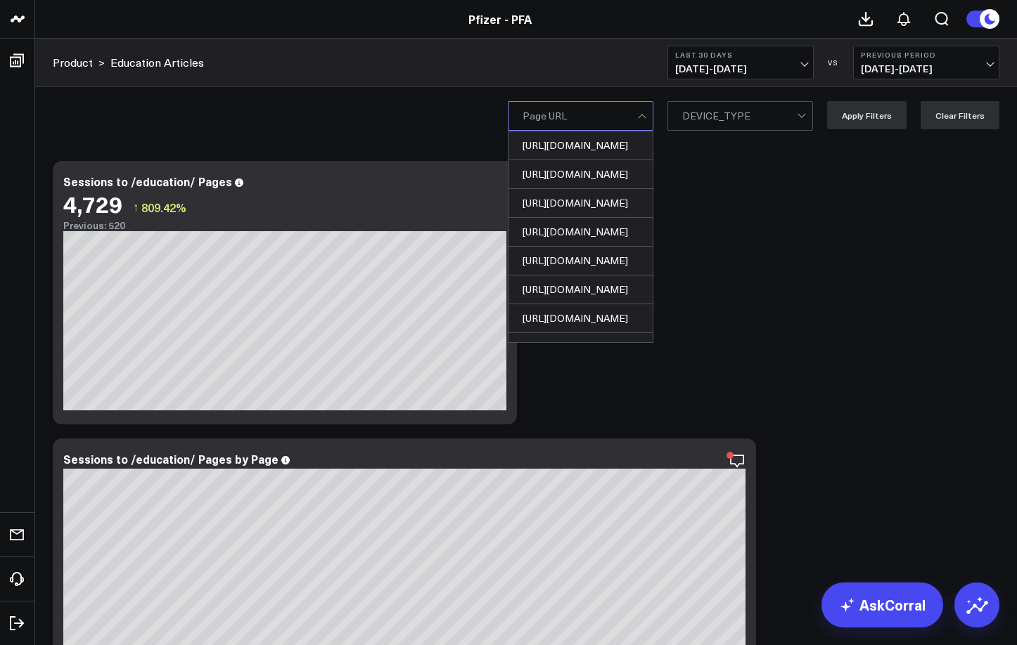
click at [588, 113] on div at bounding box center [579, 116] width 115 height 28
click at [440, 110] on div "https://www.pfizerforall.com/education/rebound-headaches-medication-side-effect…" at bounding box center [525, 115] width 981 height 56
